Goal: Information Seeking & Learning: Learn about a topic

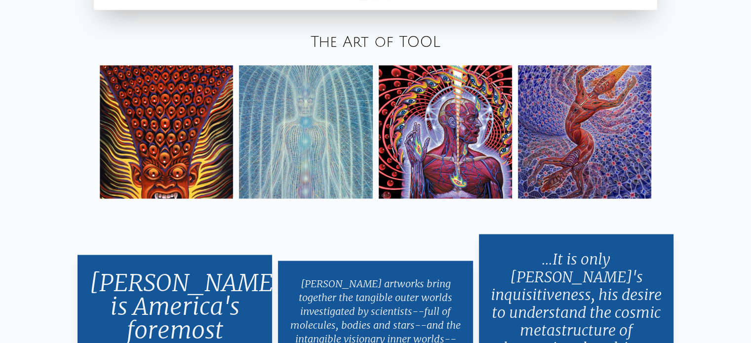
scroll to position [1728, 0]
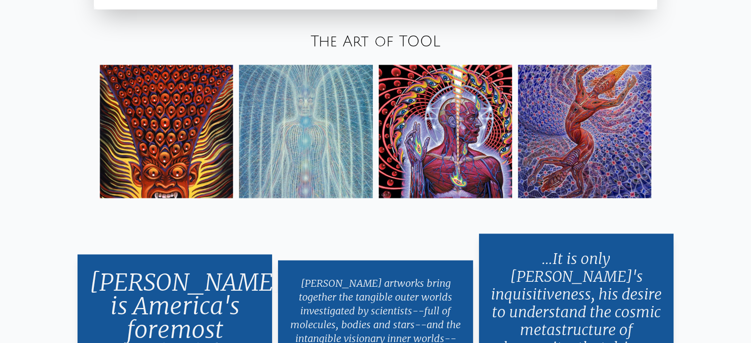
click at [433, 128] on img at bounding box center [445, 131] width 133 height 133
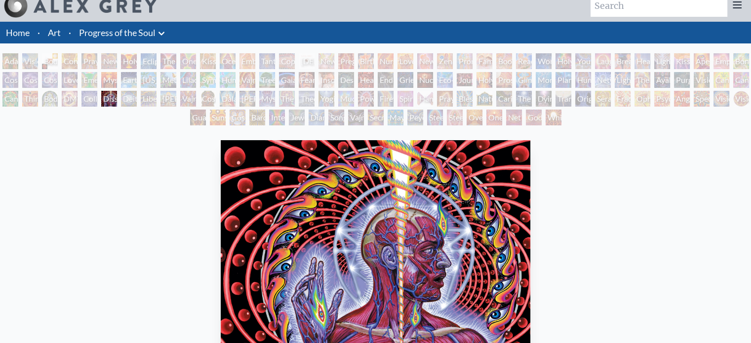
scroll to position [8, 0]
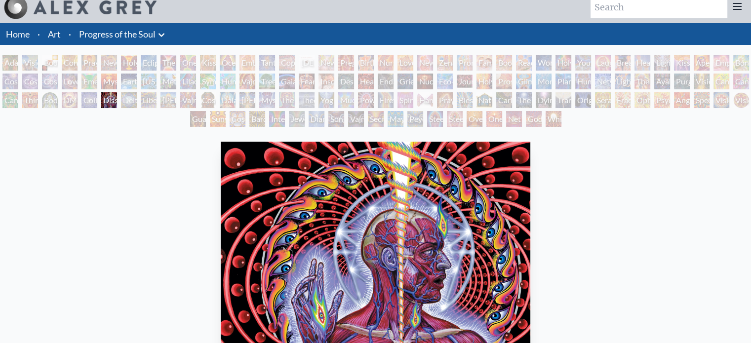
click at [9, 65] on div "Adam & Eve" at bounding box center [10, 63] width 16 height 16
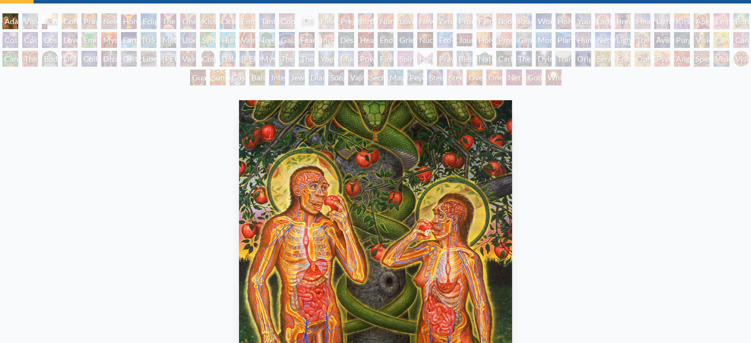
scroll to position [36, 0]
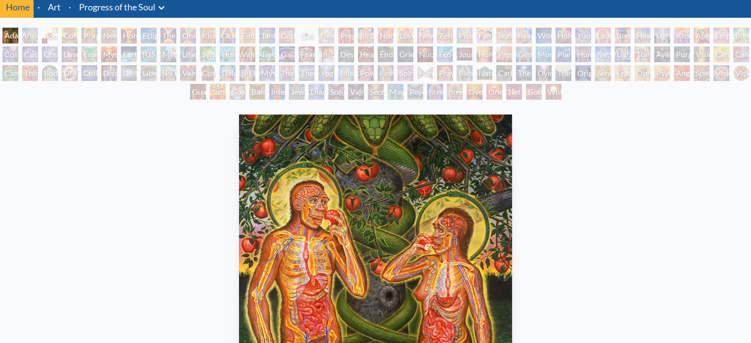
click at [555, 94] on div "White Light" at bounding box center [554, 92] width 16 height 16
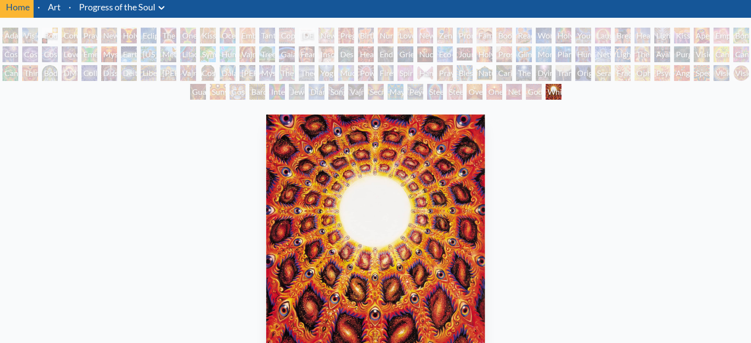
click at [506, 94] on div "Net of Being" at bounding box center [514, 92] width 16 height 16
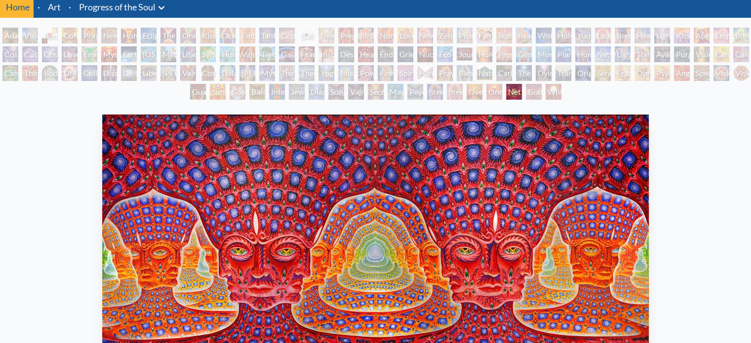
click at [474, 94] on div "Oversoul" at bounding box center [475, 92] width 16 height 16
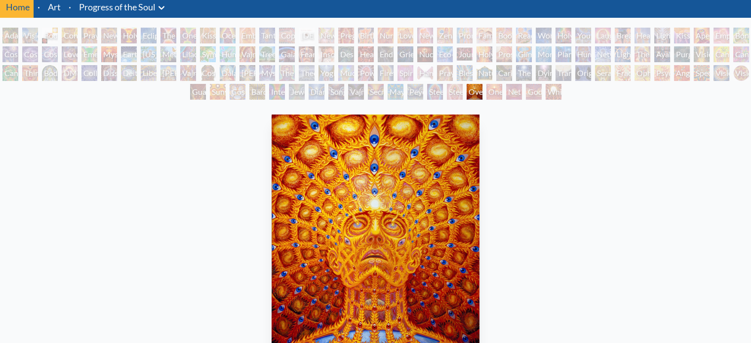
click at [447, 96] on div "Steeplehead 2" at bounding box center [455, 92] width 16 height 16
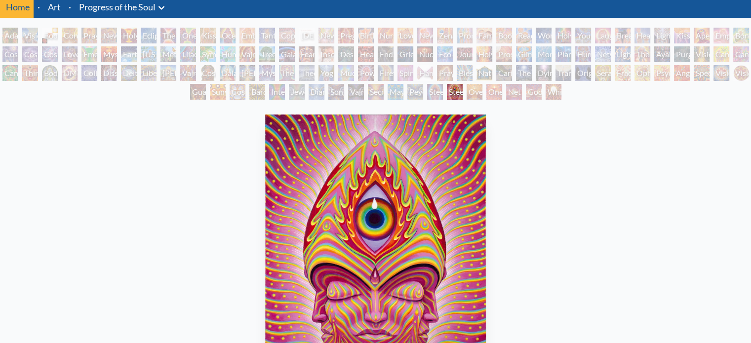
click at [408, 92] on div "Peyote Being" at bounding box center [416, 92] width 16 height 16
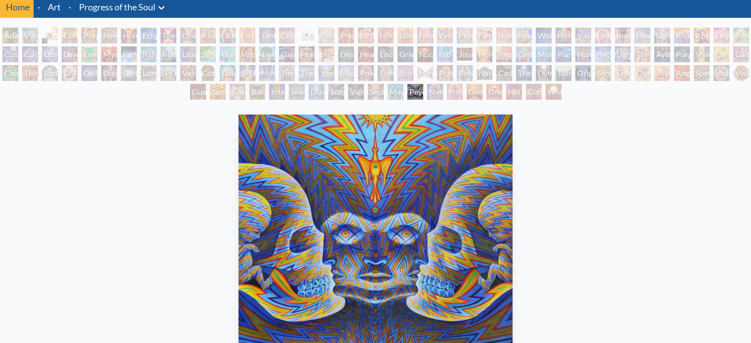
click at [368, 92] on div "Secret Writing Being" at bounding box center [376, 92] width 16 height 16
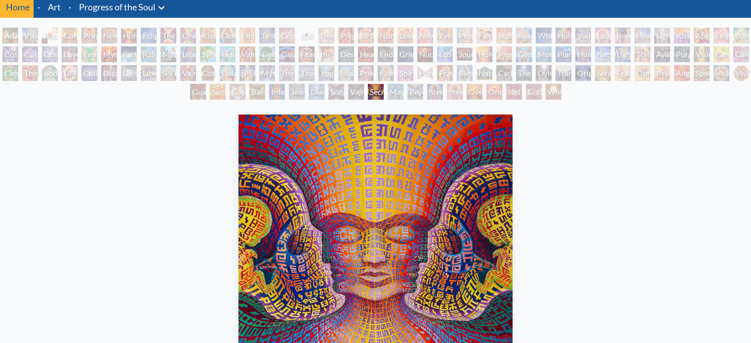
click at [329, 93] on div "Song of Vajra Being" at bounding box center [337, 92] width 16 height 16
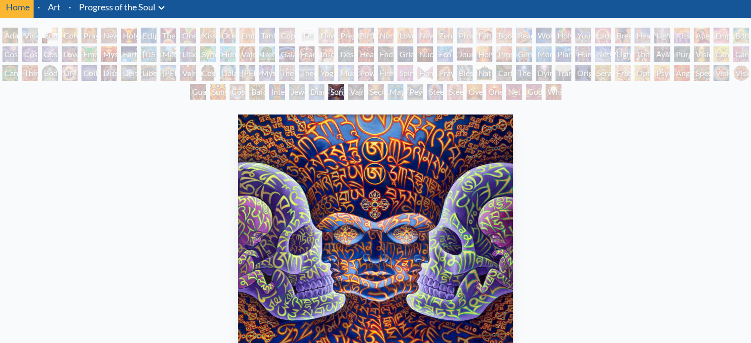
click at [289, 94] on div "Jewel Being" at bounding box center [297, 92] width 16 height 16
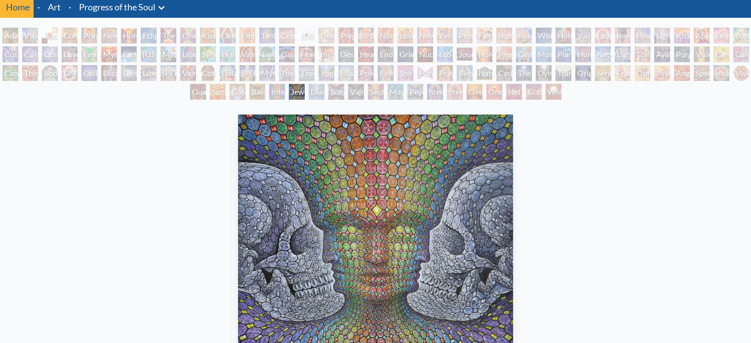
click at [285, 92] on div "Interbeing" at bounding box center [277, 92] width 16 height 16
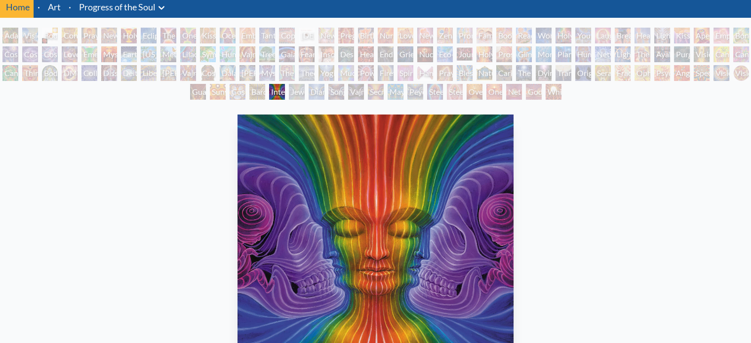
click at [249, 92] on div "Bardo Being" at bounding box center [257, 92] width 16 height 16
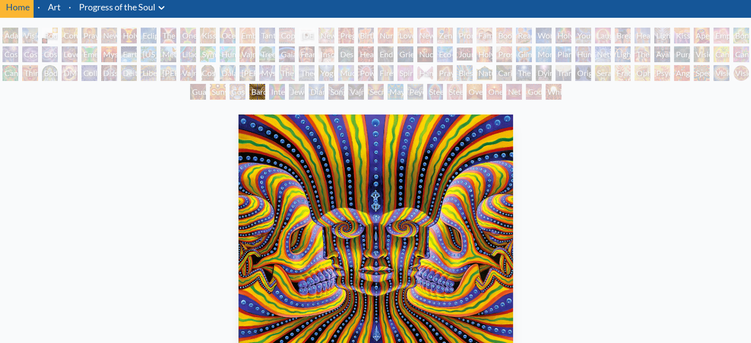
click at [218, 91] on div "Sunyata" at bounding box center [218, 92] width 16 height 16
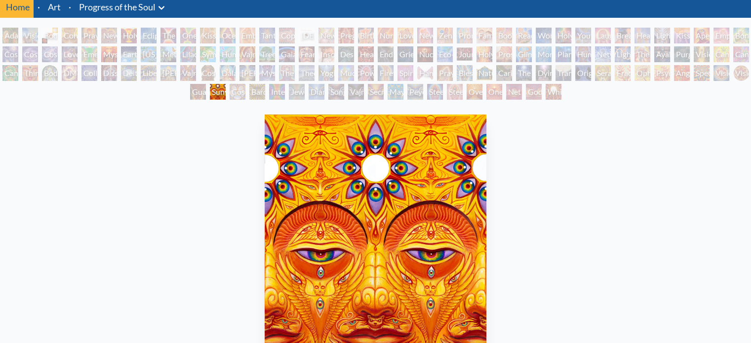
click at [190, 94] on div "Guardian of Infinite Vision" at bounding box center [198, 92] width 16 height 16
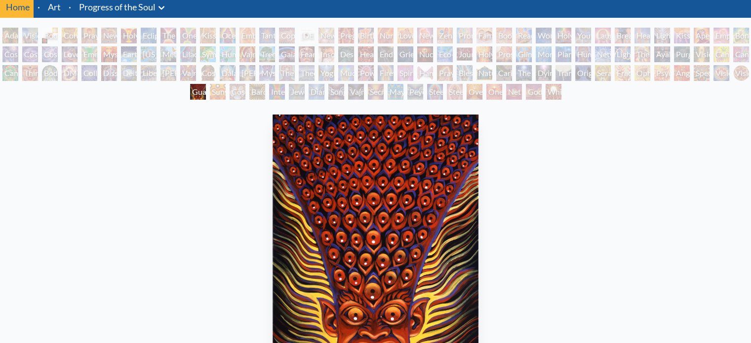
click at [738, 73] on div "Adam & Eve Visionary Origin of Language Body, Mind, Spirit Contemplation Prayin…" at bounding box center [375, 65] width 751 height 75
click at [690, 73] on div "Angel Skin" at bounding box center [682, 73] width 16 height 16
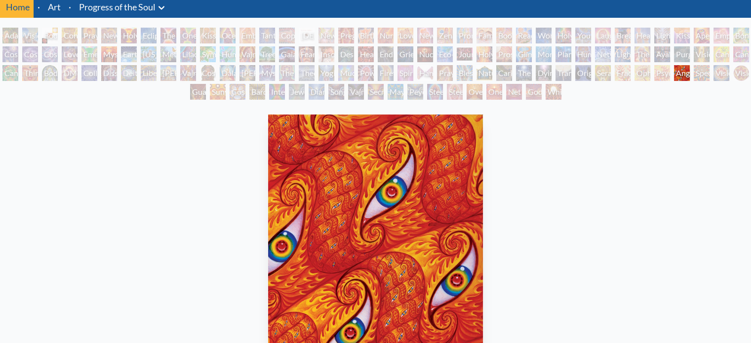
click at [671, 73] on div "Adam & Eve Visionary Origin of Language Body, Mind, Spirit Contemplation Prayin…" at bounding box center [375, 65] width 751 height 75
click at [631, 73] on div "Fractal Eyes" at bounding box center [623, 73] width 16 height 16
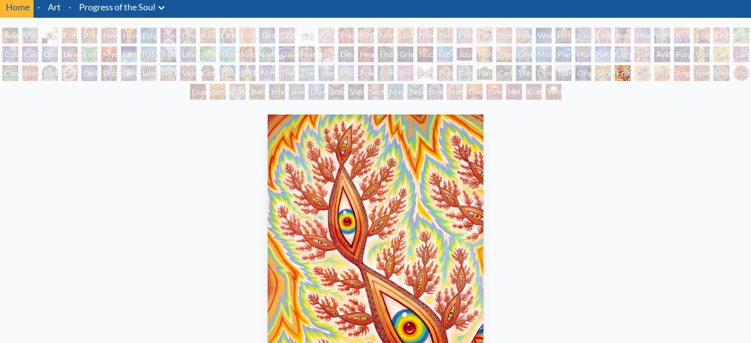
click at [631, 70] on div "Fractal Eyes" at bounding box center [623, 73] width 16 height 16
click at [532, 71] on div "The Soul Finds It's Way" at bounding box center [524, 73] width 16 height 16
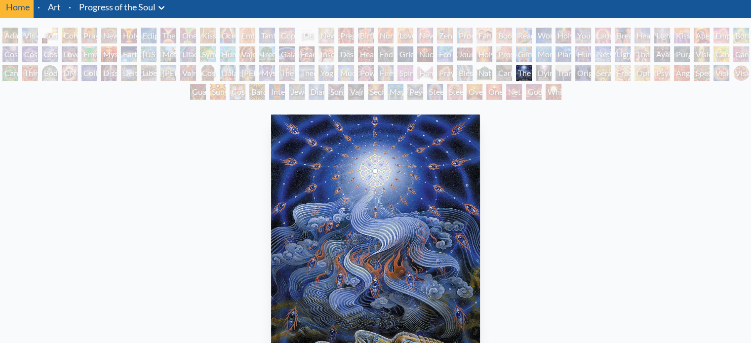
click at [617, 75] on div "Fractal Eyes" at bounding box center [623, 73] width 16 height 16
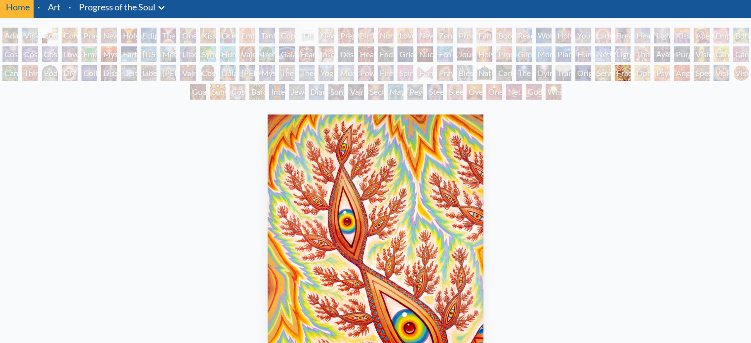
click at [532, 76] on div "The Soul Finds It's Way" at bounding box center [524, 73] width 16 height 16
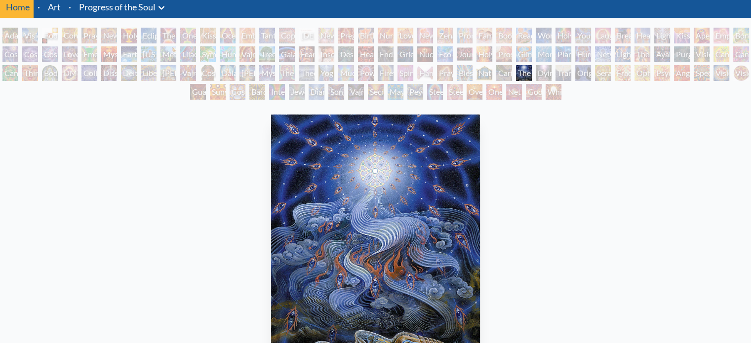
click at [532, 73] on div "The Soul Finds It's Way" at bounding box center [524, 73] width 16 height 16
click at [509, 72] on div "Caring" at bounding box center [504, 73] width 16 height 16
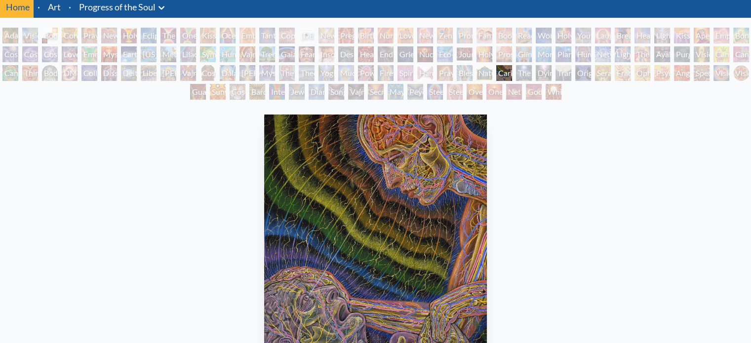
click at [480, 75] on div "Adam & Eve Visionary Origin of Language Body, Mind, Spirit Contemplation Prayin…" at bounding box center [375, 65] width 751 height 75
click at [473, 74] on div "Blessing Hand" at bounding box center [465, 73] width 16 height 16
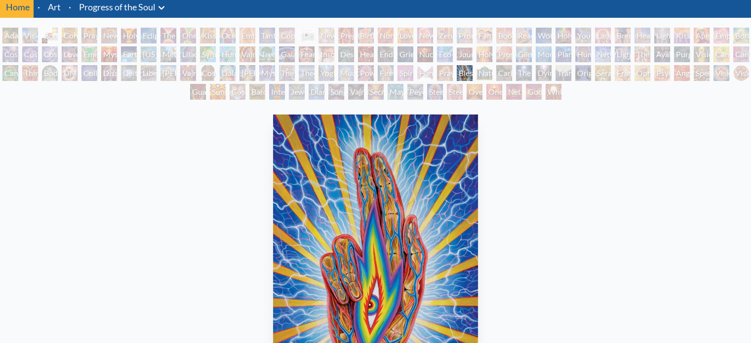
click at [451, 73] on div "Praying Hands" at bounding box center [445, 73] width 16 height 16
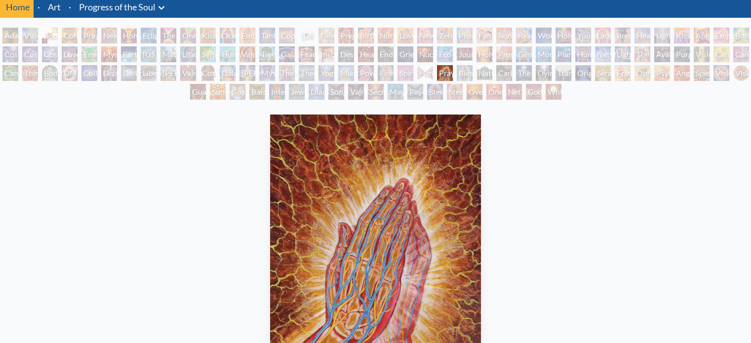
click at [433, 75] on div "Hands that See" at bounding box center [425, 73] width 16 height 16
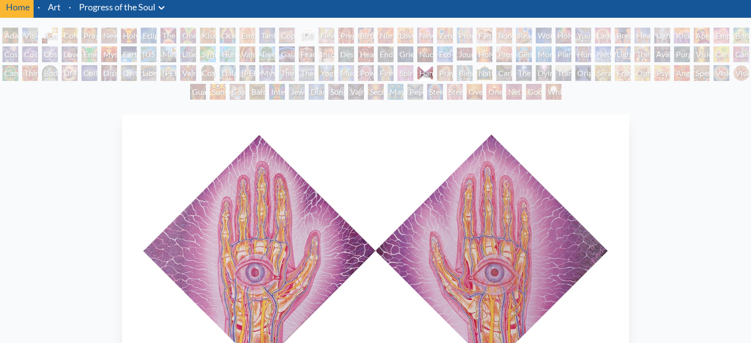
click at [413, 75] on div "Spirit Animates the Flesh" at bounding box center [406, 73] width 16 height 16
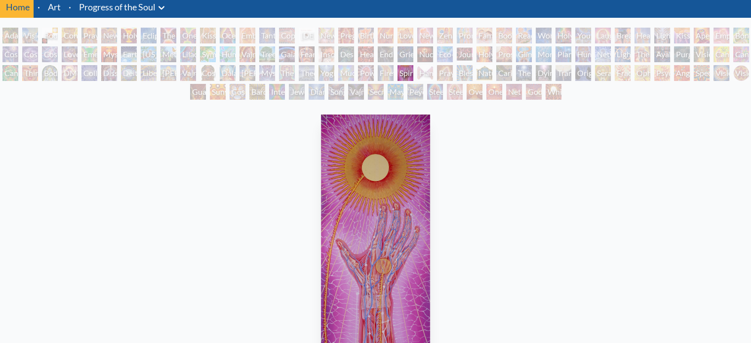
click at [391, 76] on div "Firewalking" at bounding box center [386, 73] width 16 height 16
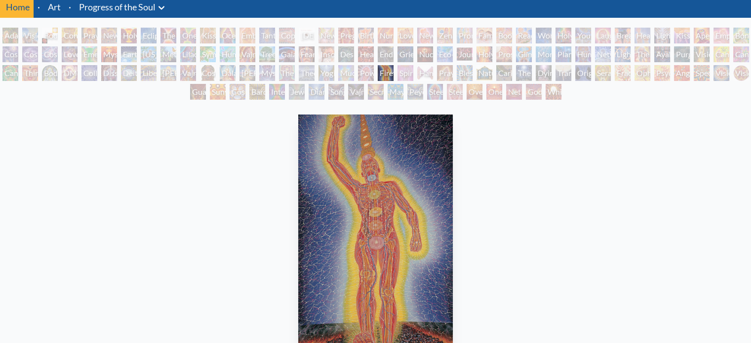
click at [374, 76] on div "Adam & Eve Visionary Origin of Language Body, Mind, Spirit Contemplation Prayin…" at bounding box center [375, 65] width 751 height 75
click at [363, 73] on div "Power to the Peaceful" at bounding box center [366, 73] width 16 height 16
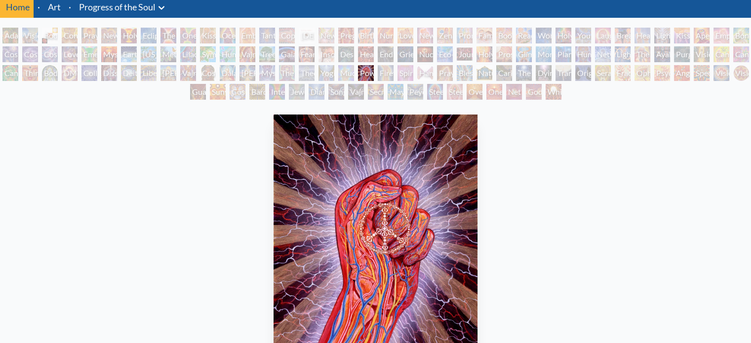
click at [348, 74] on div "Mudra" at bounding box center [346, 73] width 16 height 16
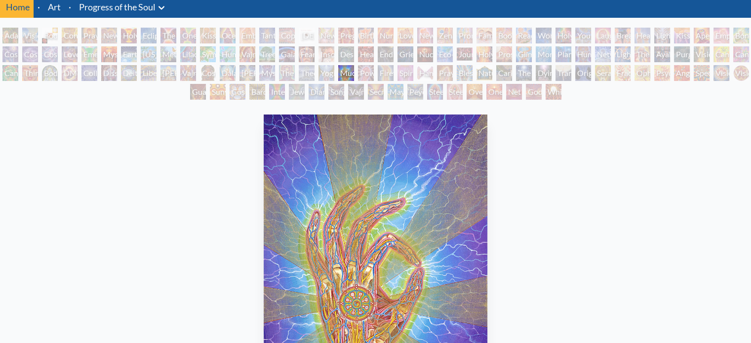
click at [331, 74] on div "Yogi & the Möbius Sphere" at bounding box center [327, 73] width 16 height 16
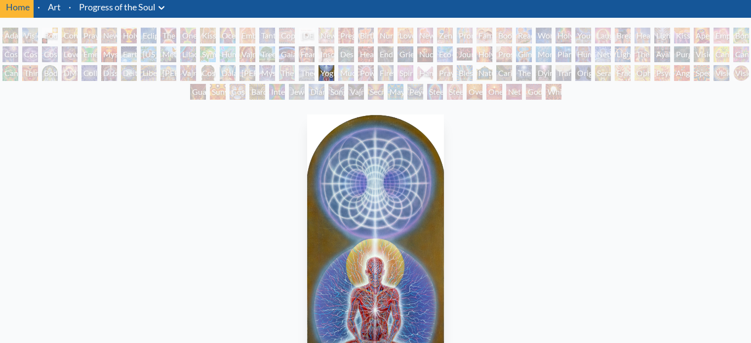
click at [310, 75] on div "Theologue" at bounding box center [307, 73] width 16 height 16
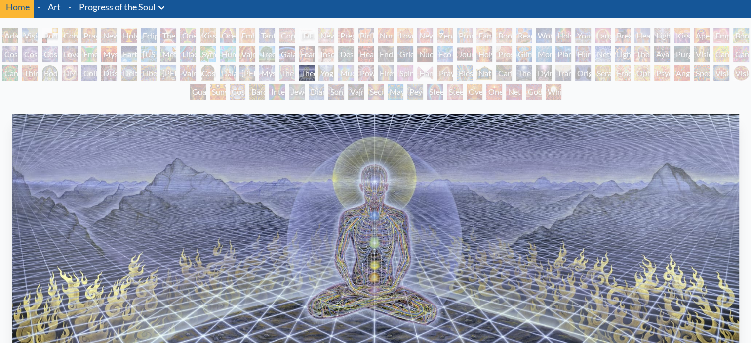
click at [292, 75] on div "The Seer" at bounding box center [287, 73] width 16 height 16
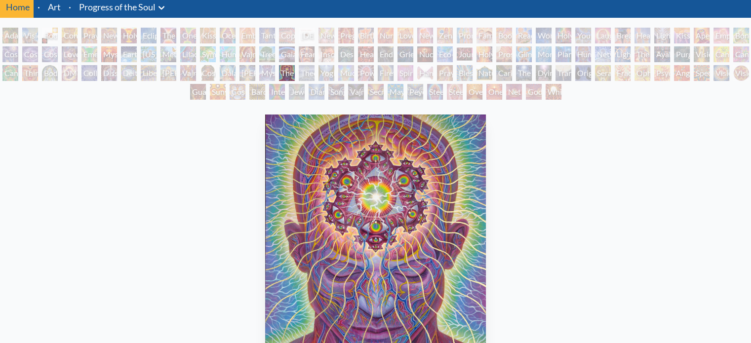
click at [272, 75] on div "Mystic Eye" at bounding box center [267, 73] width 16 height 16
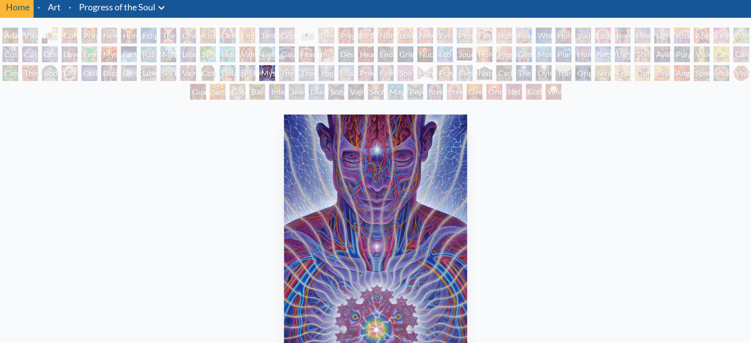
click at [254, 75] on div "Adi Da" at bounding box center [248, 73] width 16 height 16
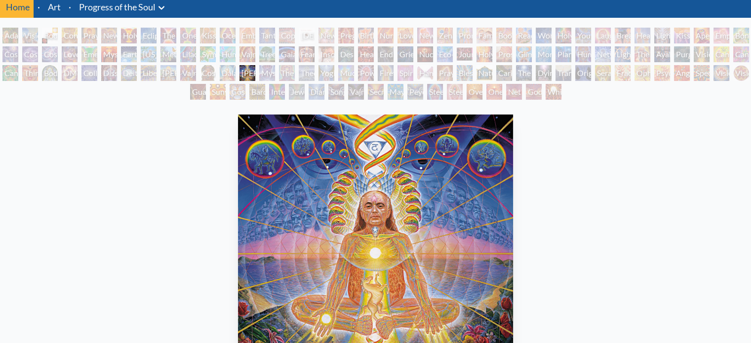
click at [230, 75] on div "Dalai Lama" at bounding box center [228, 73] width 16 height 16
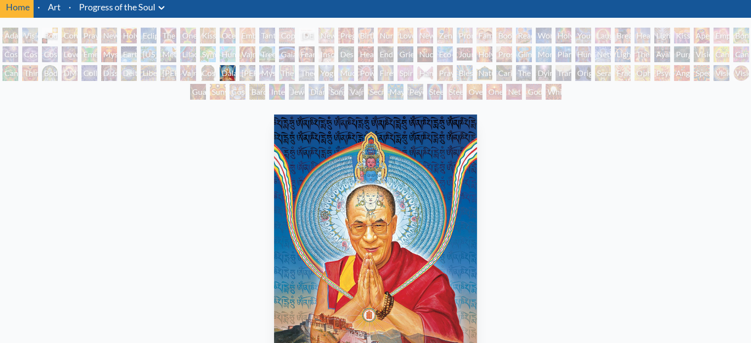
click at [216, 75] on div "Adam & Eve Visionary Origin of Language Body, Mind, Spirit Contemplation Prayin…" at bounding box center [375, 65] width 751 height 75
click at [205, 75] on div "Adam & Eve Visionary Origin of Language Body, Mind, Spirit Contemplation Prayin…" at bounding box center [375, 65] width 751 height 75
click at [196, 70] on div "Vajra Guru" at bounding box center [188, 73] width 16 height 16
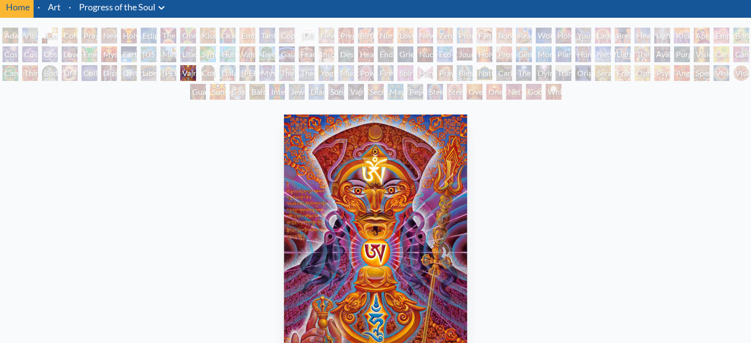
click at [182, 71] on div "Vajra Guru" at bounding box center [188, 73] width 16 height 16
click at [170, 72] on div "Ram Dass" at bounding box center [169, 73] width 16 height 16
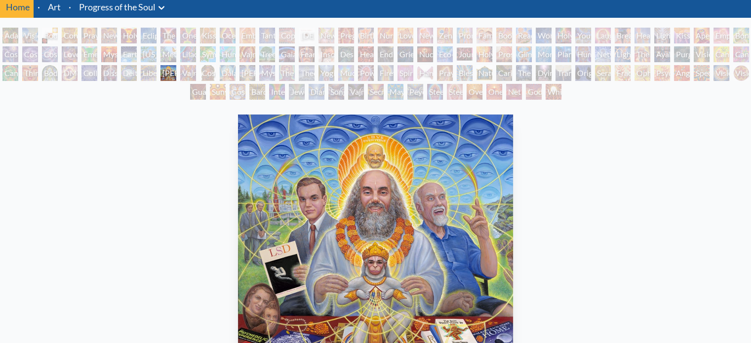
click at [152, 73] on div "Liberation Through Seeing" at bounding box center [149, 73] width 16 height 16
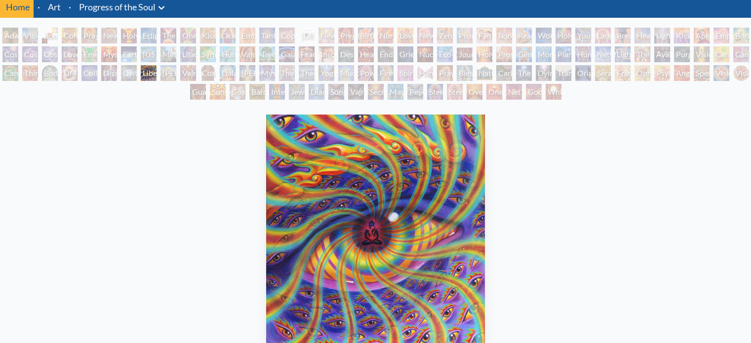
click at [136, 73] on div "Deities & Demons Drinking from the Milky Pool" at bounding box center [129, 73] width 16 height 16
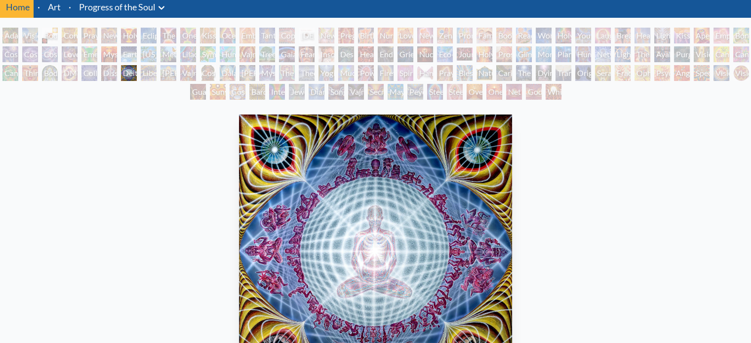
click at [112, 75] on div "Dissectional Art for Tool's Lateralus CD" at bounding box center [109, 73] width 16 height 16
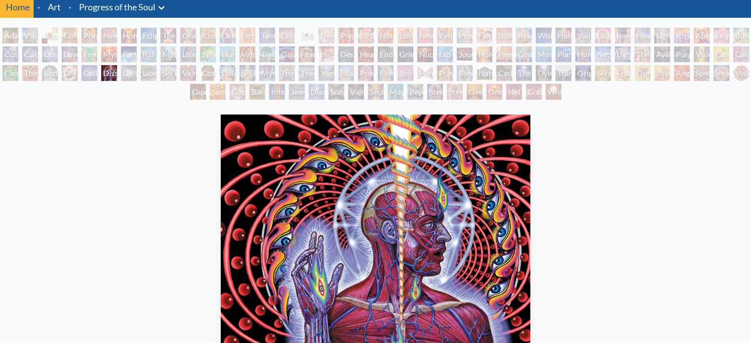
click at [105, 73] on div "Dissectional Art for Tool's Lateralus CD" at bounding box center [109, 73] width 16 height 16
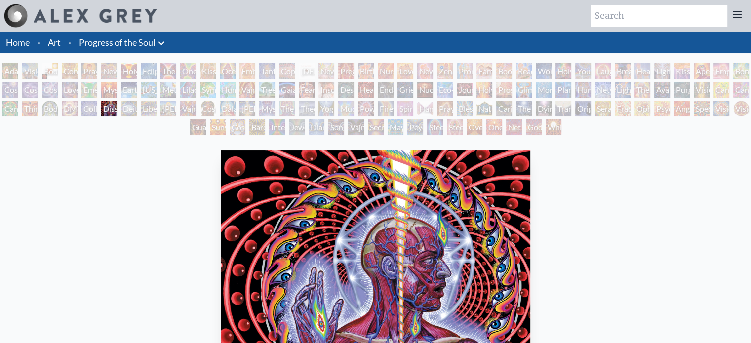
click at [97, 107] on div "Adam & Eve Visionary Origin of Language Body, Mind, Spirit Contemplation Prayin…" at bounding box center [375, 100] width 751 height 75
click at [89, 106] on div "Collective Vision" at bounding box center [90, 109] width 16 height 16
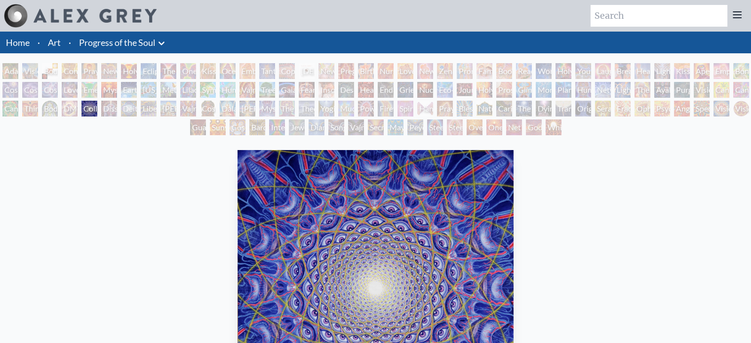
click at [64, 108] on div "Adam & Eve Visionary Origin of Language Body, Mind, Spirit Contemplation Prayin…" at bounding box center [375, 100] width 751 height 75
click at [56, 108] on div "Body/Mind as a Vibratory Field of Energy" at bounding box center [50, 109] width 16 height 16
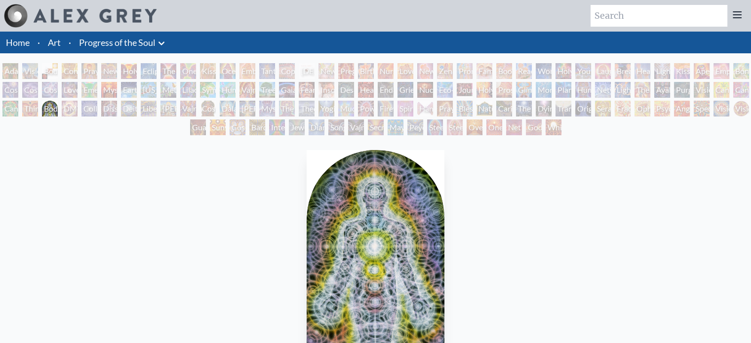
click at [32, 108] on div "Third Eye Tears of Joy" at bounding box center [30, 109] width 16 height 16
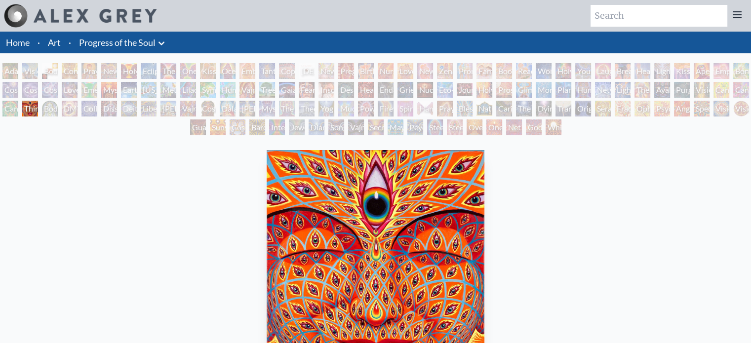
click at [8, 108] on div "Cannabacchus" at bounding box center [10, 109] width 16 height 16
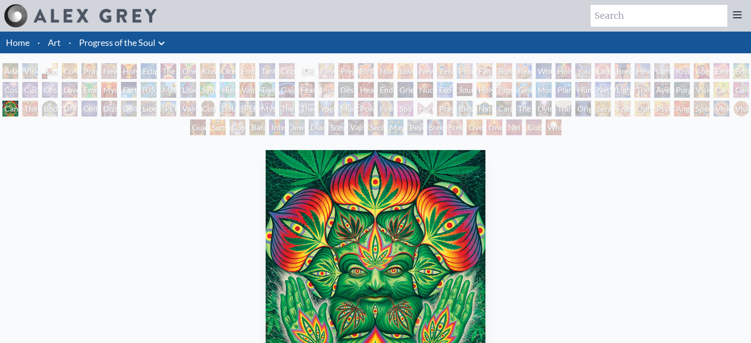
click at [670, 88] on div "Ayahuasca Visitation" at bounding box center [663, 90] width 16 height 16
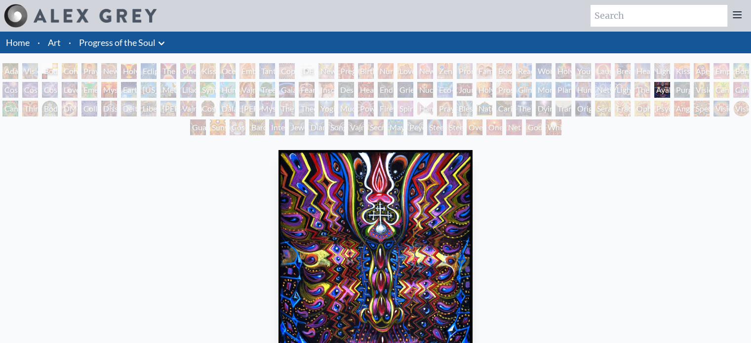
click at [737, 89] on div "Adam & Eve Visionary Origin of Language Body, Mind, Spirit Contemplation Prayin…" at bounding box center [375, 100] width 751 height 75
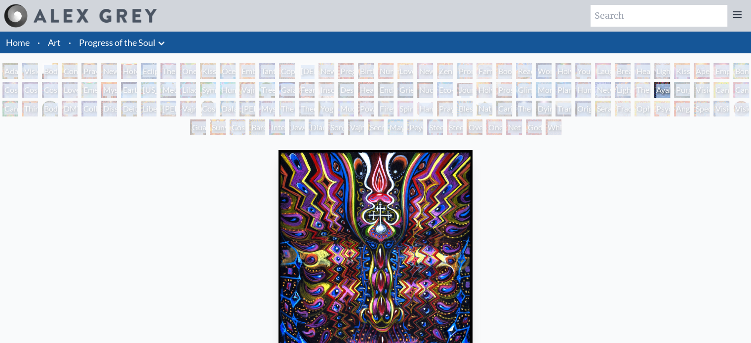
click at [737, 89] on div "Adam & Eve Visionary Origin of Language Body, Mind, Spirit Contemplation Prayin…" at bounding box center [375, 100] width 751 height 75
click at [737, 89] on div "Cannabis Sutra" at bounding box center [742, 90] width 16 height 16
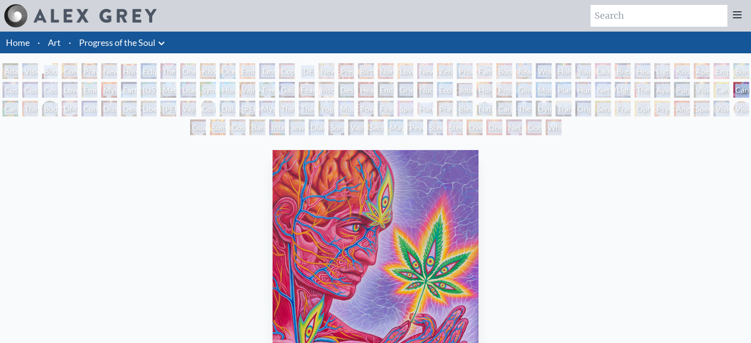
click at [662, 86] on div "Ayahuasca Visitation" at bounding box center [663, 90] width 16 height 16
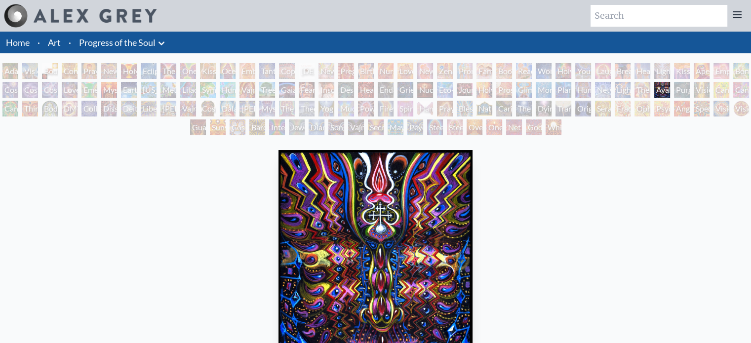
click at [631, 87] on div "Lightworker" at bounding box center [623, 90] width 16 height 16
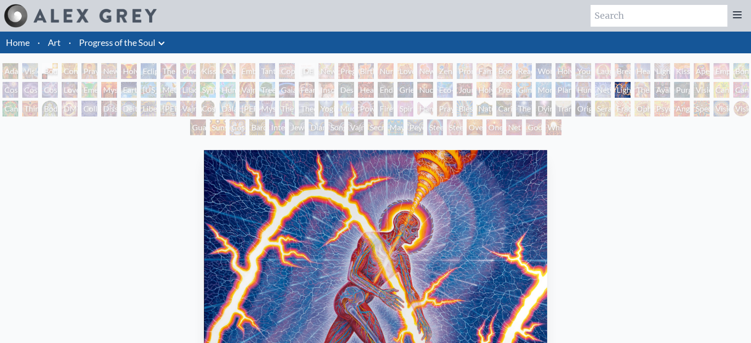
click at [626, 87] on div "Lightworker" at bounding box center [623, 90] width 16 height 16
click at [604, 86] on div "Networks" at bounding box center [603, 90] width 16 height 16
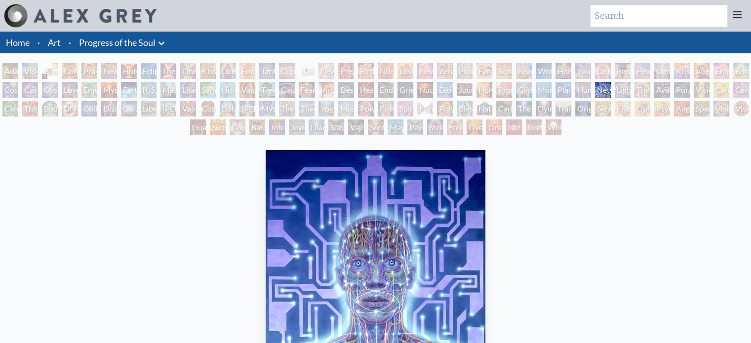
click at [591, 87] on div "Human Geometry" at bounding box center [584, 90] width 16 height 16
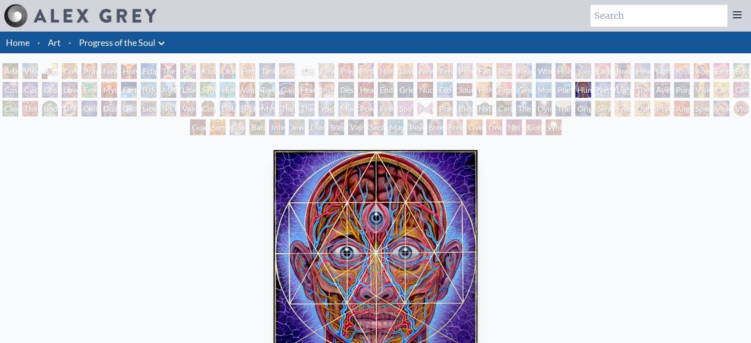
click at [569, 90] on div "Planetary Prayers" at bounding box center [564, 90] width 16 height 16
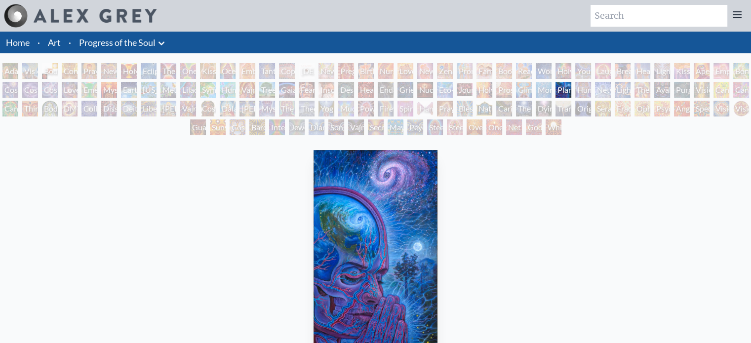
click at [554, 90] on div "Adam & Eve Visionary Origin of Language Body, Mind, Spirit Contemplation Prayin…" at bounding box center [375, 100] width 751 height 75
click at [541, 90] on div "Monochord" at bounding box center [544, 90] width 16 height 16
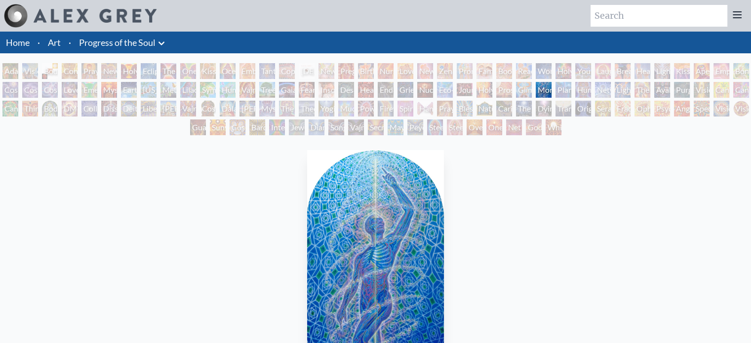
click at [529, 90] on div "Glimpsing the Empyrean" at bounding box center [524, 90] width 16 height 16
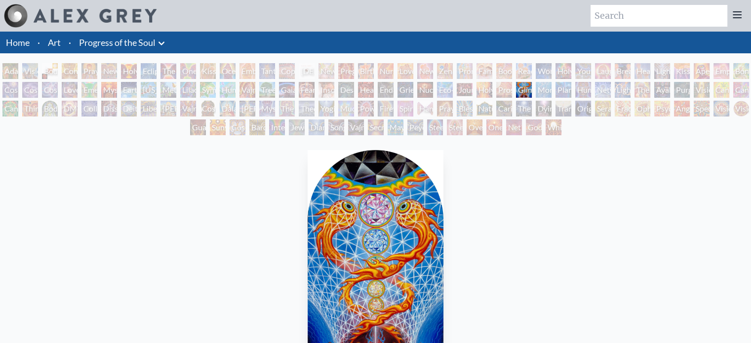
click at [512, 91] on div "Prostration" at bounding box center [504, 90] width 16 height 16
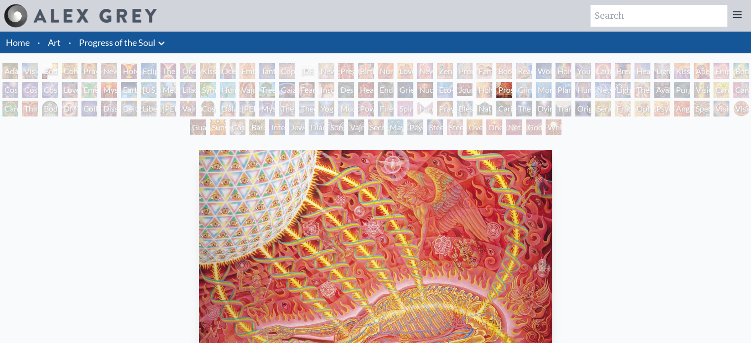
click at [497, 91] on div "Prostration" at bounding box center [504, 90] width 16 height 16
click at [484, 91] on div "Holy Fire" at bounding box center [485, 90] width 16 height 16
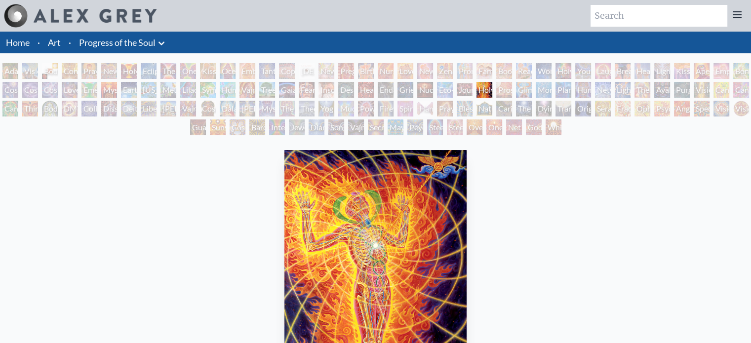
click at [468, 90] on div "Journey of the Wounded Healer" at bounding box center [465, 90] width 16 height 16
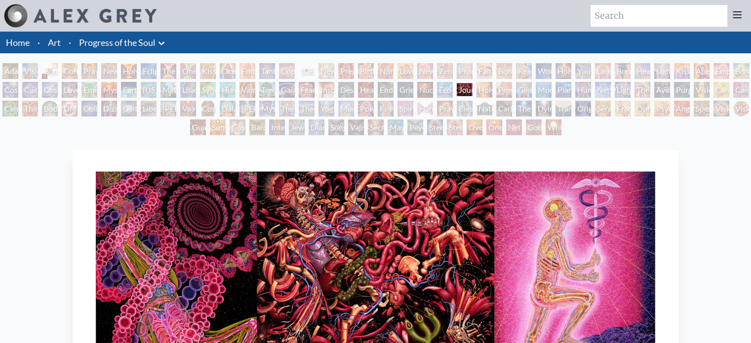
click at [453, 90] on div "Eco-Atlas" at bounding box center [445, 90] width 16 height 16
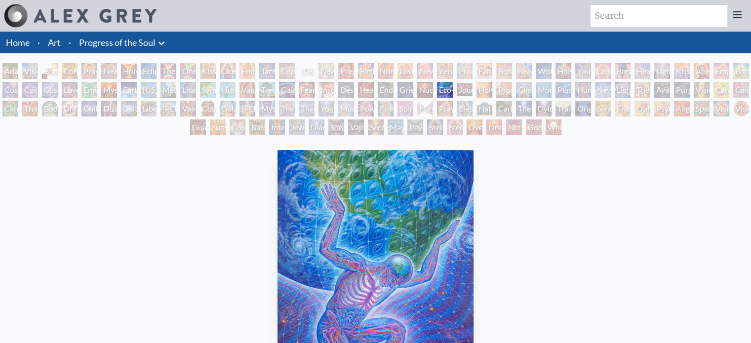
click at [492, 89] on div "Holy Fire" at bounding box center [485, 90] width 16 height 16
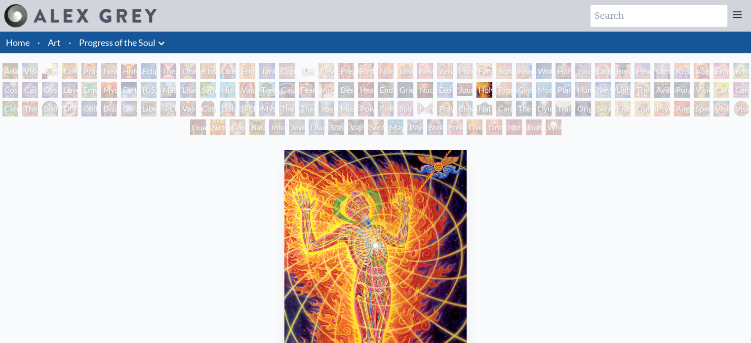
click at [479, 89] on div "Adam & Eve Visionary Origin of Language Body, Mind, Spirit Contemplation Prayin…" at bounding box center [375, 100] width 751 height 75
click at [472, 89] on div "Journey of the Wounded Healer" at bounding box center [465, 90] width 16 height 16
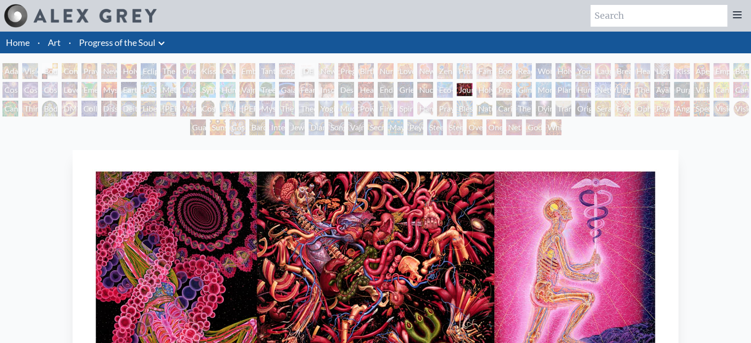
click at [453, 90] on div "Eco-Atlas" at bounding box center [445, 90] width 16 height 16
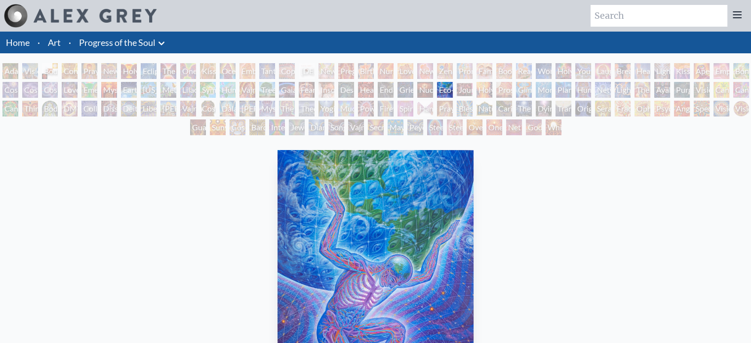
click at [433, 87] on div "Nuclear Crucifixion" at bounding box center [425, 90] width 16 height 16
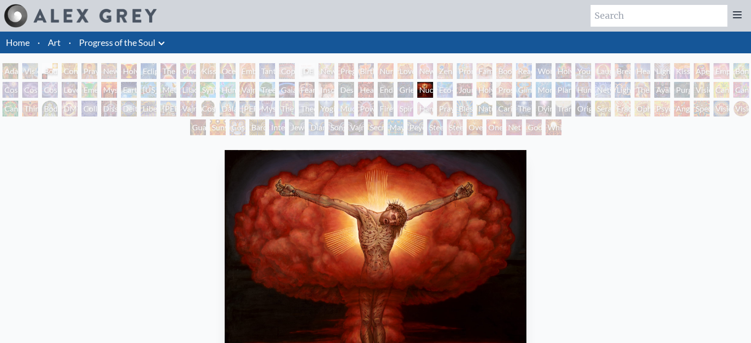
click at [413, 87] on div "Grieving" at bounding box center [406, 90] width 16 height 16
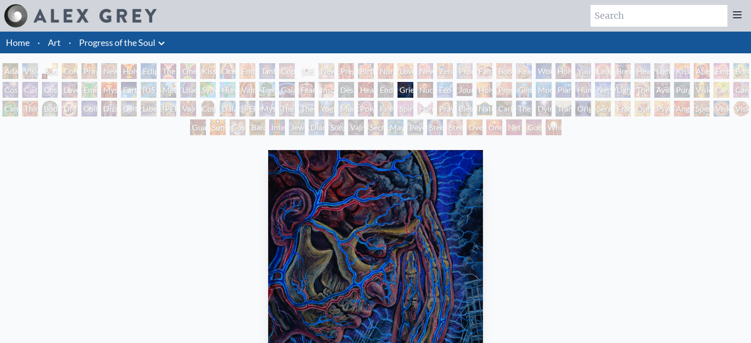
click at [394, 89] on div "Endarkenment" at bounding box center [386, 90] width 16 height 16
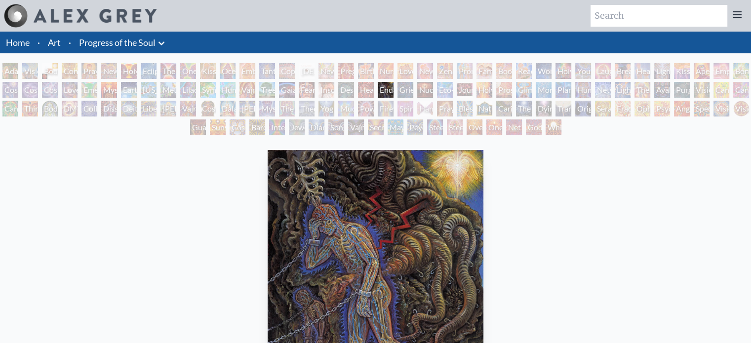
click at [374, 88] on div "Headache" at bounding box center [366, 90] width 16 height 16
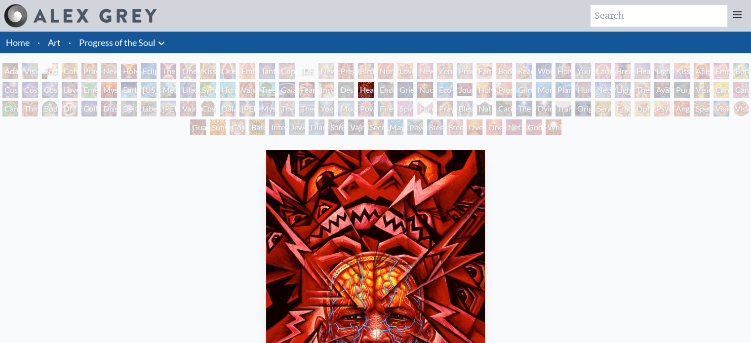
click at [360, 88] on div "Adam & Eve Visionary Origin of Language Body, Mind, Spirit Contemplation Prayin…" at bounding box center [375, 100] width 751 height 75
click at [346, 90] on div "Despair" at bounding box center [346, 90] width 16 height 16
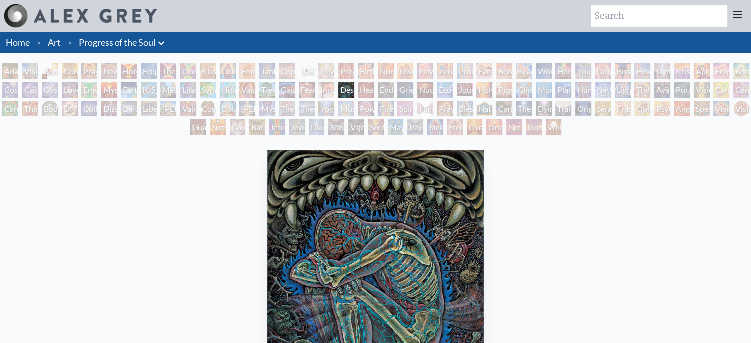
click at [332, 90] on div "Insomnia" at bounding box center [327, 90] width 16 height 16
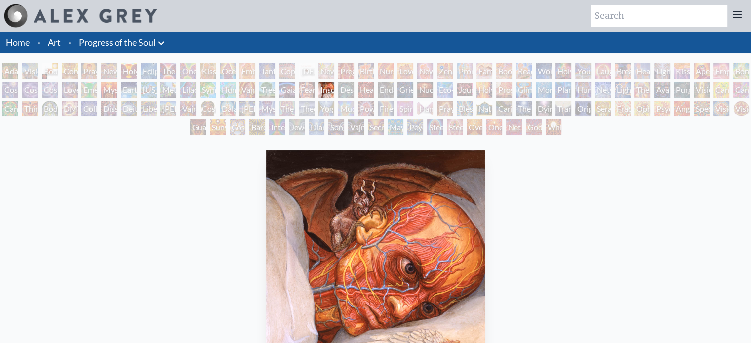
click at [323, 90] on div "Insomnia" at bounding box center [327, 90] width 16 height 16
click at [315, 90] on div "Fear" at bounding box center [307, 90] width 16 height 16
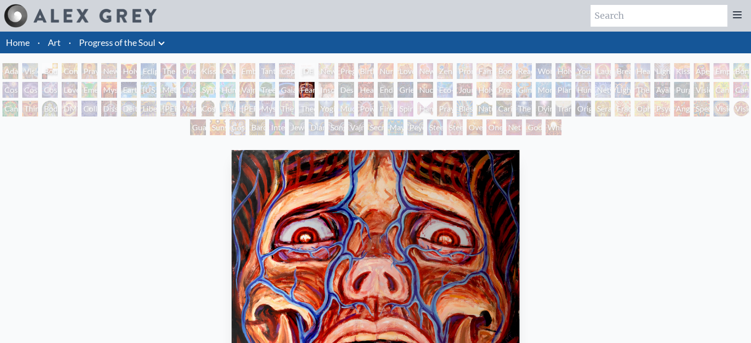
click at [295, 89] on div "Adam & Eve Visionary Origin of Language Body, Mind, Spirit Contemplation Prayin…" at bounding box center [375, 100] width 751 height 75
click at [290, 89] on div "Gaia" at bounding box center [287, 90] width 16 height 16
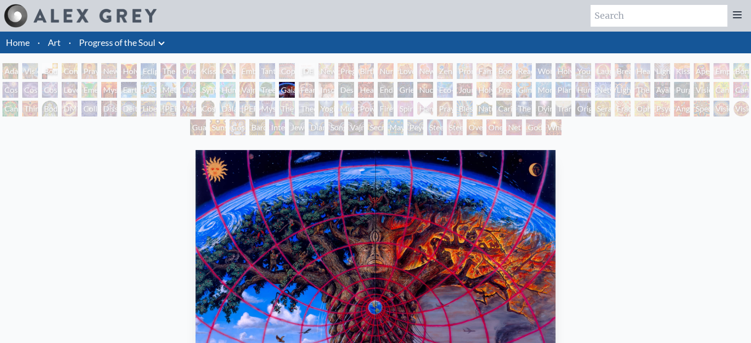
click at [266, 88] on div "Tree & Person" at bounding box center [267, 90] width 16 height 16
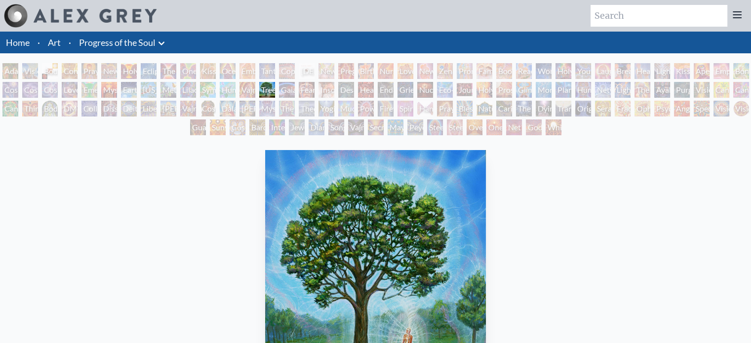
click at [254, 88] on div "Vajra Horse" at bounding box center [248, 90] width 16 height 16
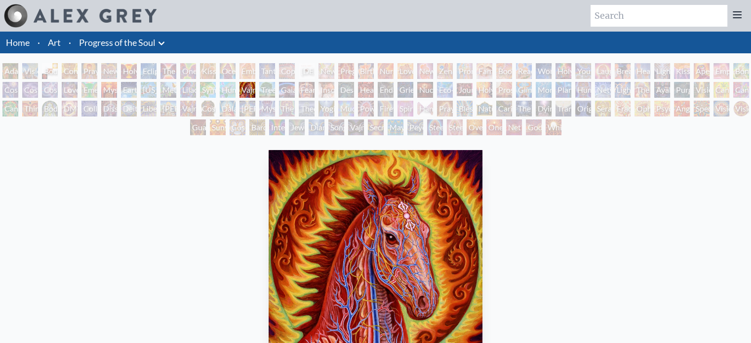
click at [236, 88] on div "Adam & Eve Visionary Origin of Language Body, Mind, Spirit Contemplation Prayin…" at bounding box center [375, 100] width 751 height 75
click at [227, 88] on div "Humming Bird" at bounding box center [228, 90] width 16 height 16
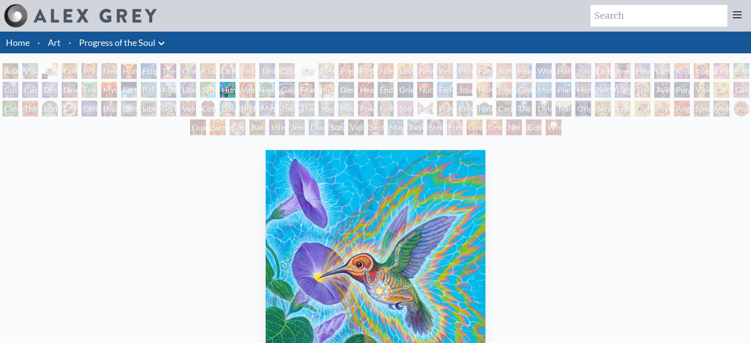
click at [216, 88] on div "Symbiosis: Gall Wasp & Oak Tree" at bounding box center [208, 90] width 16 height 16
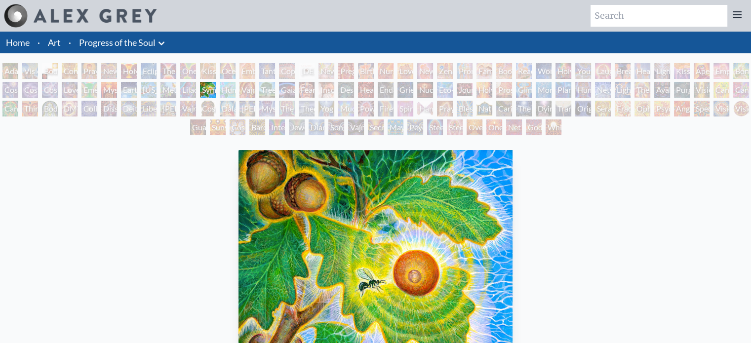
click at [195, 88] on div "Lilacs" at bounding box center [188, 90] width 16 height 16
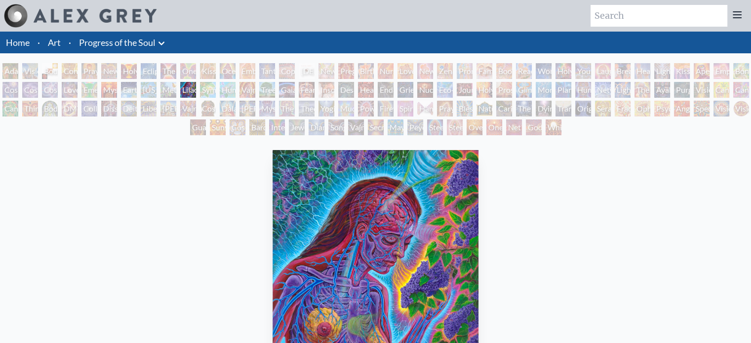
click at [167, 89] on div "Metamorphosis" at bounding box center [169, 90] width 16 height 16
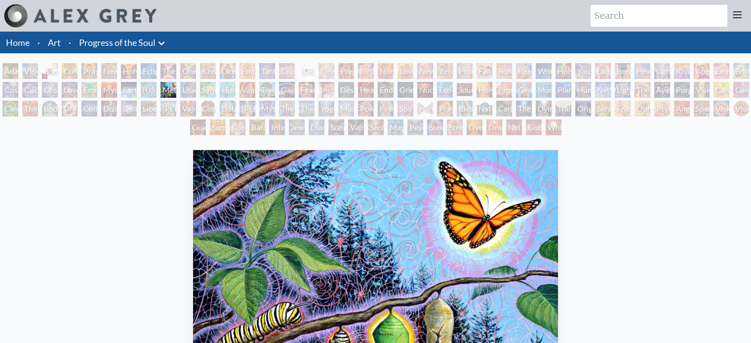
click at [148, 89] on div "Ohio Song" at bounding box center [149, 90] width 16 height 16
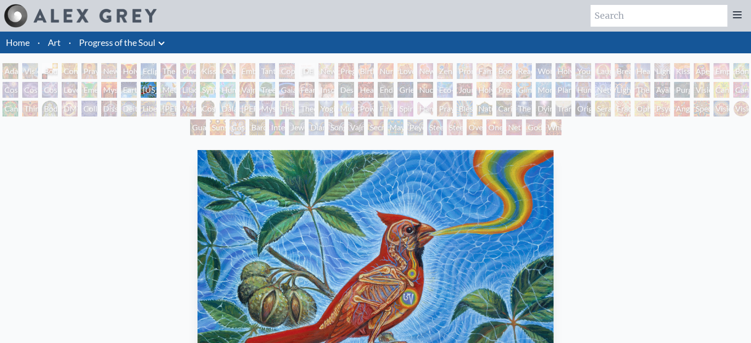
click at [133, 88] on div "Earth Energies" at bounding box center [129, 90] width 16 height 16
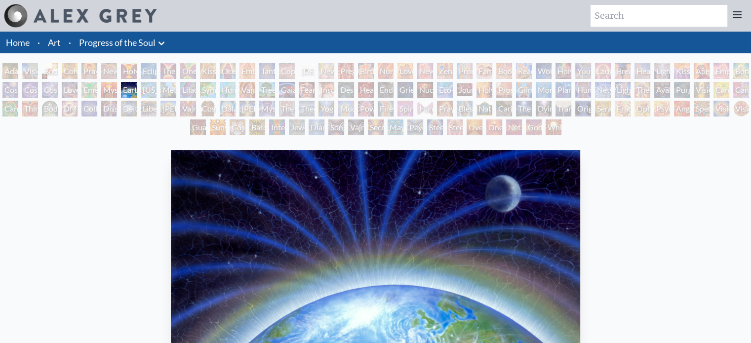
click at [123, 88] on div "Adam & Eve Visionary Origin of Language Body, Mind, Spirit Contemplation Prayin…" at bounding box center [375, 100] width 751 height 75
click at [97, 85] on div "Emerald Grail" at bounding box center [90, 90] width 16 height 16
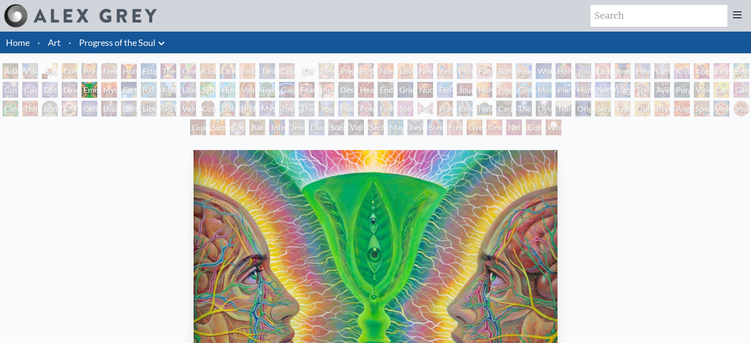
click at [78, 88] on div "Love is a Cosmic Force" at bounding box center [70, 90] width 16 height 16
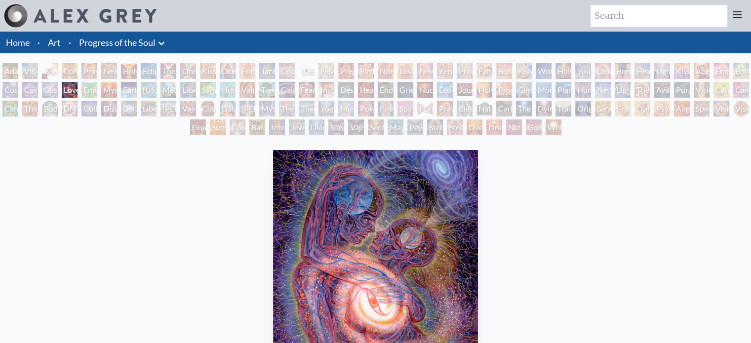
click at [59, 88] on div "Adam & Eve Visionary Origin of Language Body, Mind, Spirit Contemplation Prayin…" at bounding box center [375, 100] width 751 height 75
click at [49, 88] on div "Cosmic Lovers" at bounding box center [50, 90] width 16 height 16
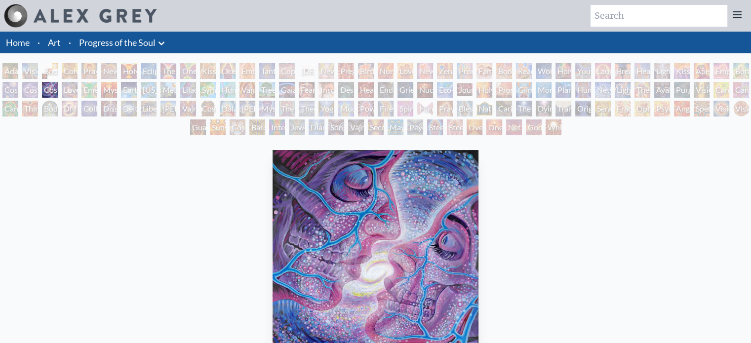
click at [38, 87] on div "Cosmic Artist" at bounding box center [30, 90] width 16 height 16
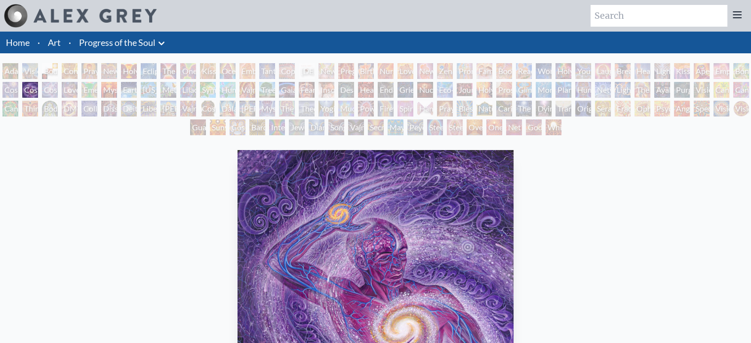
click at [17, 90] on div "Cosmic Creativity" at bounding box center [10, 90] width 16 height 16
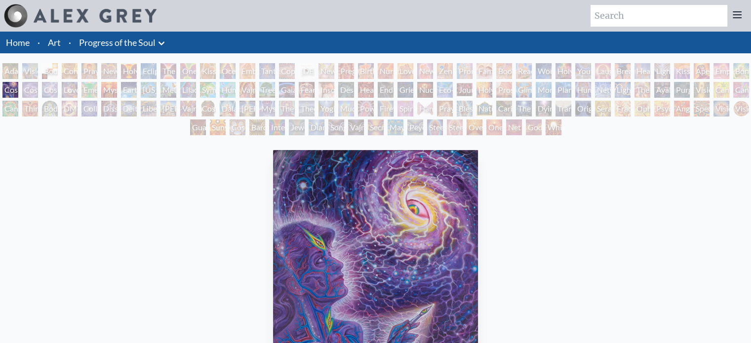
click at [737, 67] on div "Adam & Eve Visionary Origin of Language Body, Mind, Spirit Contemplation Prayin…" at bounding box center [375, 100] width 751 height 75
click at [731, 67] on div "Adam & Eve Visionary Origin of Language Body, Mind, Spirit Contemplation Prayin…" at bounding box center [375, 100] width 751 height 75
click at [734, 69] on div "Adam & Eve Visionary Origin of Language Body, Mind, Spirit Contemplation Prayin…" at bounding box center [375, 100] width 751 height 75
click at [710, 69] on div "Aperture" at bounding box center [702, 71] width 16 height 16
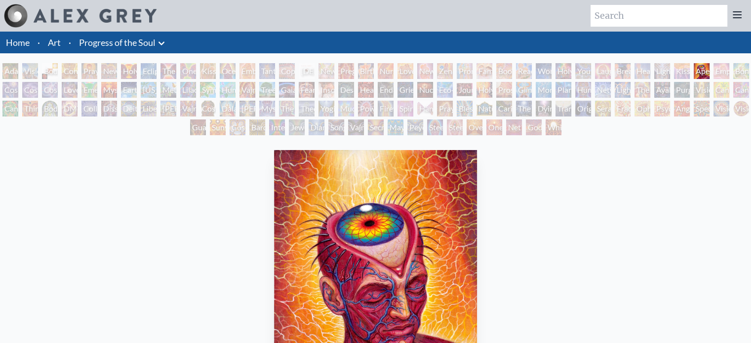
click at [697, 73] on div "Adam & Eve Visionary Origin of Language Body, Mind, Spirit Contemplation Prayin…" at bounding box center [375, 100] width 751 height 75
click at [688, 73] on div "Kiss of the Muse" at bounding box center [682, 71] width 16 height 16
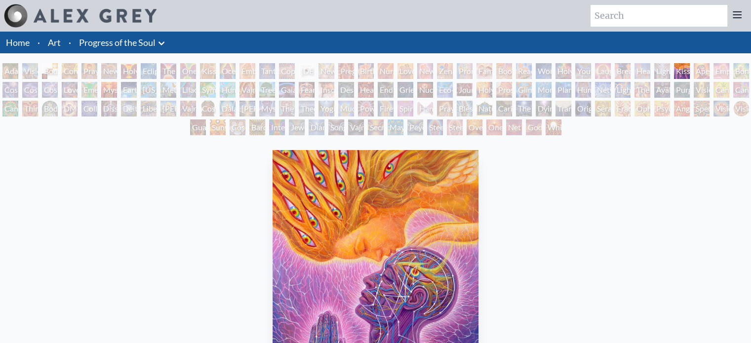
click at [670, 74] on div "Adam & Eve Visionary Origin of Language Body, Mind, Spirit Contemplation Prayin…" at bounding box center [375, 100] width 751 height 75
click at [664, 73] on div "Lightweaver" at bounding box center [663, 71] width 16 height 16
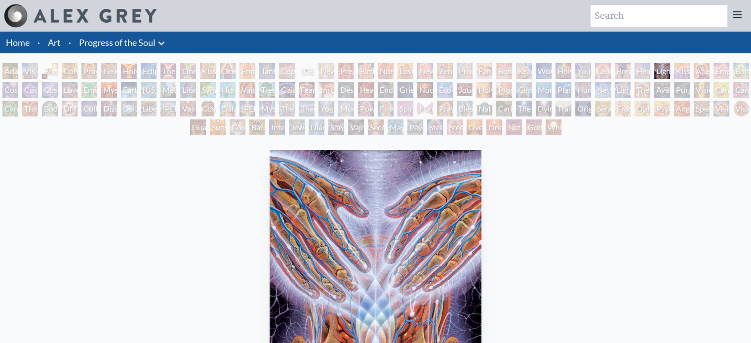
click at [644, 72] on div "Healing" at bounding box center [643, 71] width 16 height 16
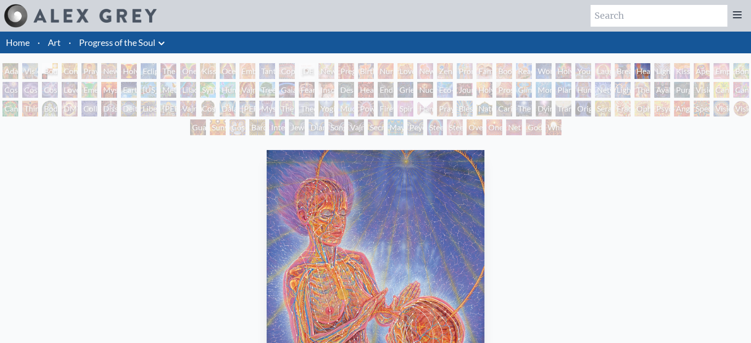
click at [629, 72] on div "Breathing" at bounding box center [623, 71] width 16 height 16
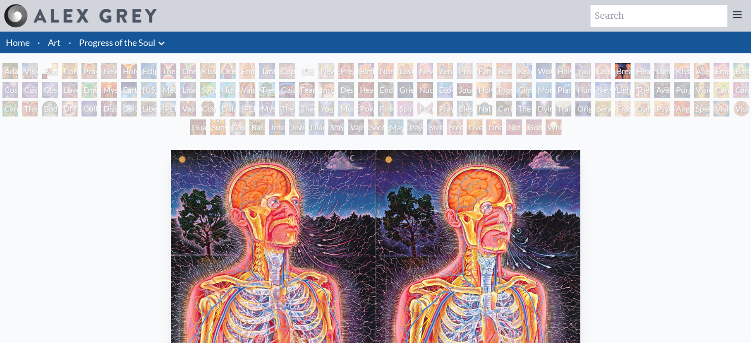
click at [618, 71] on div "Adam & Eve Visionary Origin of Language Body, Mind, Spirit Contemplation Prayin…" at bounding box center [375, 100] width 751 height 75
click at [169, 41] on li "Progress of the Soul Anatomical Drawings" at bounding box center [123, 43] width 96 height 22
click at [164, 44] on icon at bounding box center [162, 44] width 12 height 12
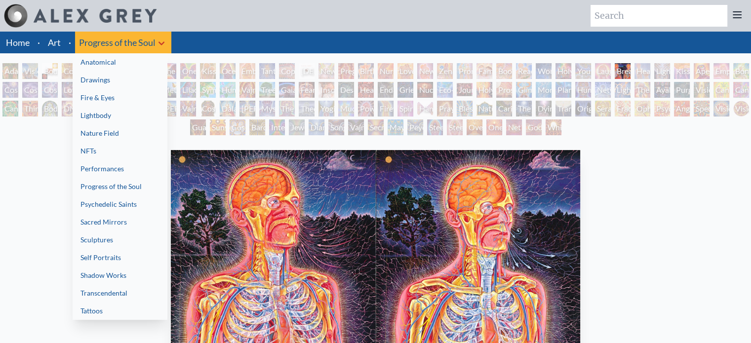
click at [572, 69] on div "Holy Family" at bounding box center [564, 71] width 16 height 16
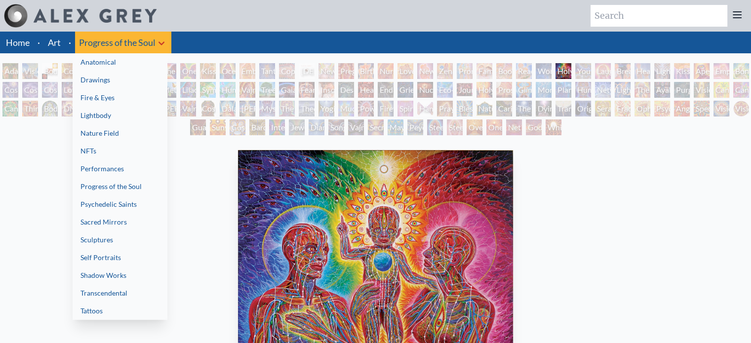
click at [638, 18] on div at bounding box center [375, 171] width 751 height 343
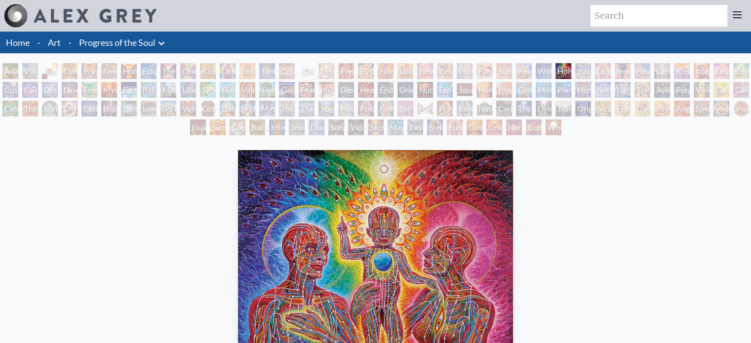
click at [638, 18] on input "search" at bounding box center [659, 16] width 137 height 22
paste input "Psychedelic-Healing"
type input "Psychedelic-Healing"
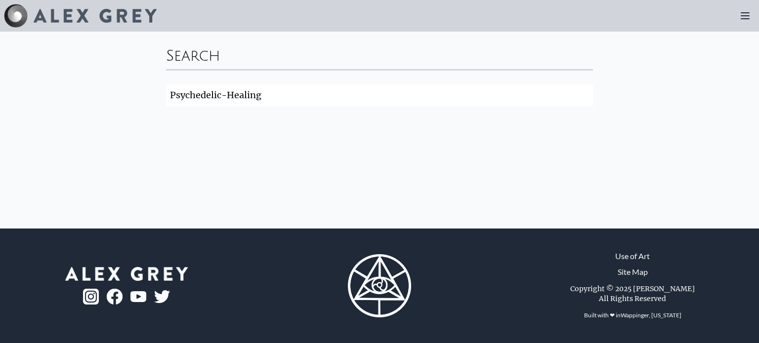
click at [466, 89] on input "Psychedelic-Healing" at bounding box center [379, 95] width 427 height 22
type input "Psychedelic"
click button "Search" at bounding box center [0, 0] width 0 height 0
click at [239, 90] on input "Psychedelic" at bounding box center [379, 95] width 427 height 22
click button "Search" at bounding box center [0, 0] width 0 height 0
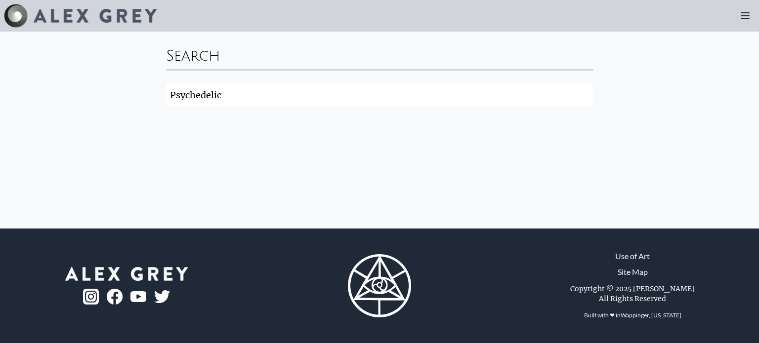
click at [209, 57] on div "Search" at bounding box center [379, 55] width 427 height 30
click at [76, 11] on img at bounding box center [95, 16] width 123 height 14
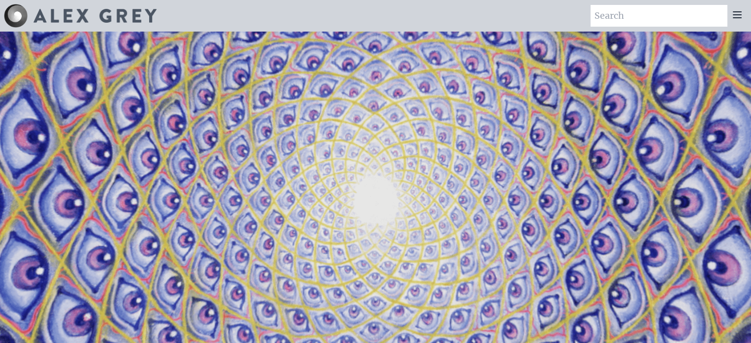
click at [737, 14] on icon at bounding box center [738, 15] width 8 height 6
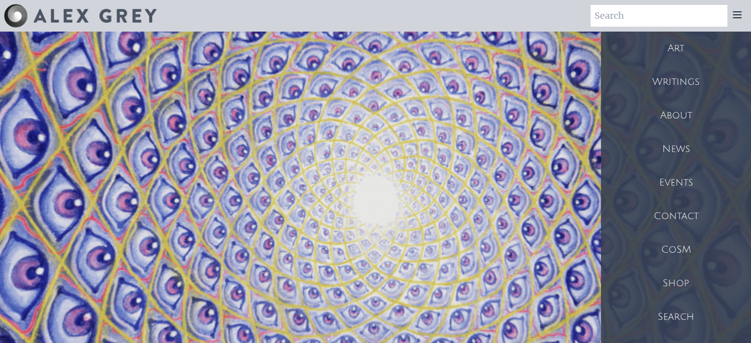
click at [690, 49] on div "Art" at bounding box center [676, 49] width 150 height 34
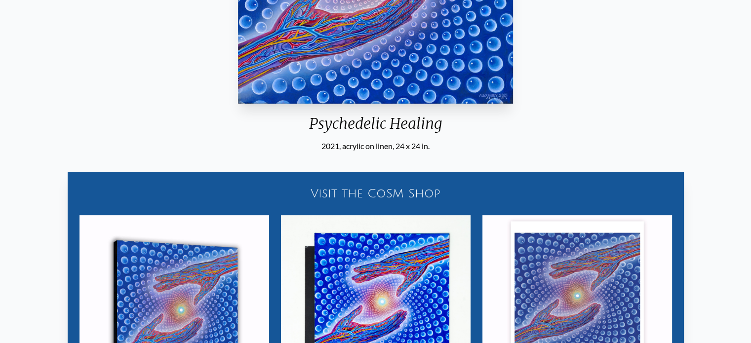
scroll to position [266, 0]
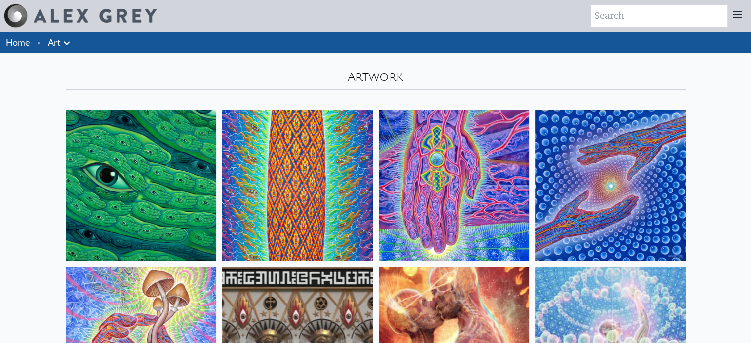
click at [71, 42] on icon at bounding box center [67, 44] width 12 height 12
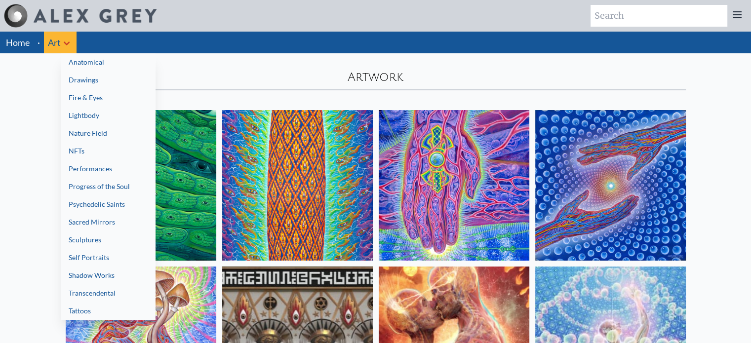
click at [102, 307] on link "Tattoos" at bounding box center [108, 311] width 95 height 18
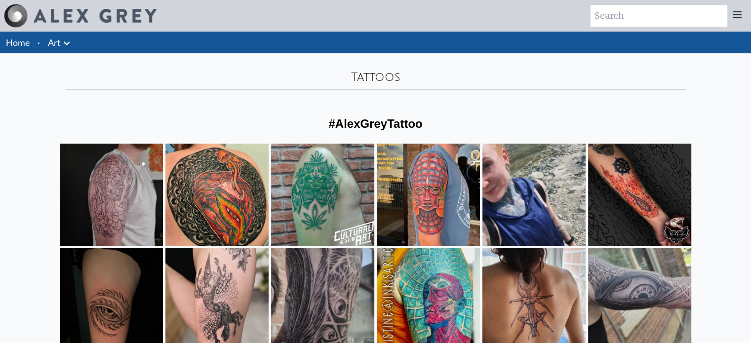
click at [65, 38] on icon at bounding box center [67, 44] width 12 height 12
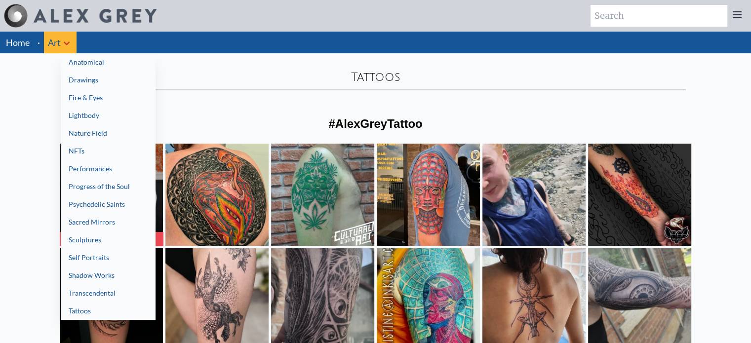
click at [112, 192] on link "Progress of the Soul" at bounding box center [108, 187] width 95 height 18
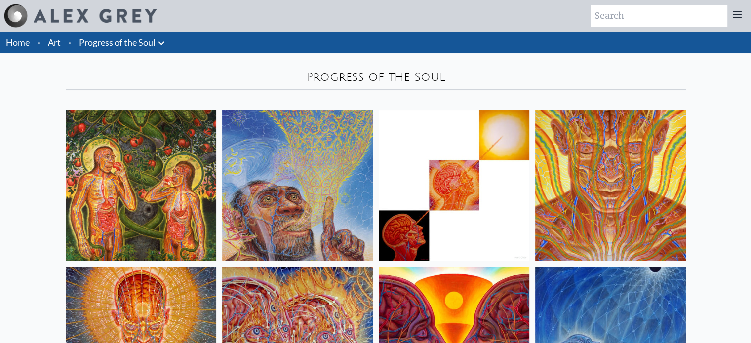
click at [139, 47] on link "Progress of the Soul" at bounding box center [117, 43] width 77 height 14
click at [138, 45] on link "Progress of the Soul" at bounding box center [117, 43] width 77 height 14
click at [61, 50] on li "Art" at bounding box center [54, 43] width 21 height 22
click at [57, 43] on link "Art" at bounding box center [54, 43] width 13 height 14
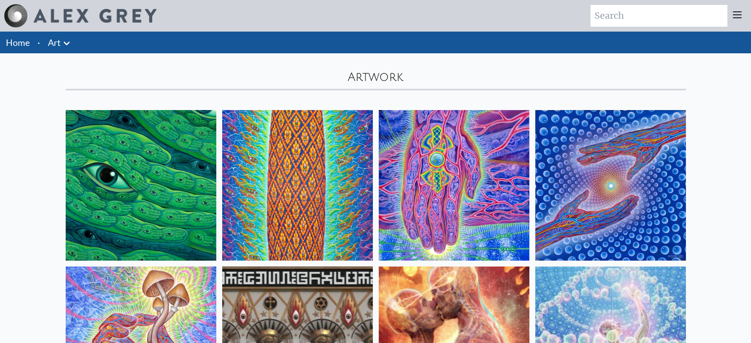
click at [81, 24] on div at bounding box center [80, 16] width 153 height 24
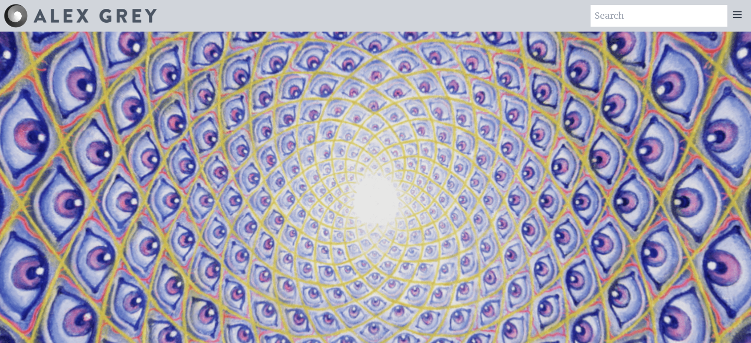
click at [743, 14] on div at bounding box center [738, 16] width 20 height 22
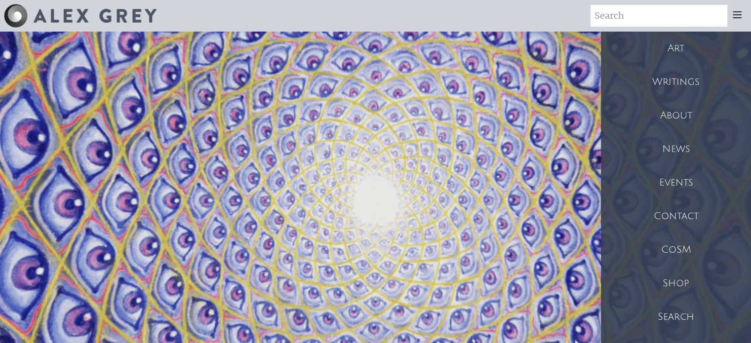
click at [681, 46] on div "Art" at bounding box center [676, 49] width 150 height 34
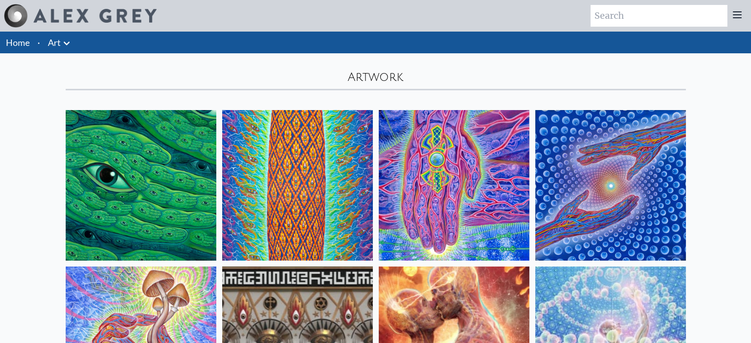
scroll to position [99, 0]
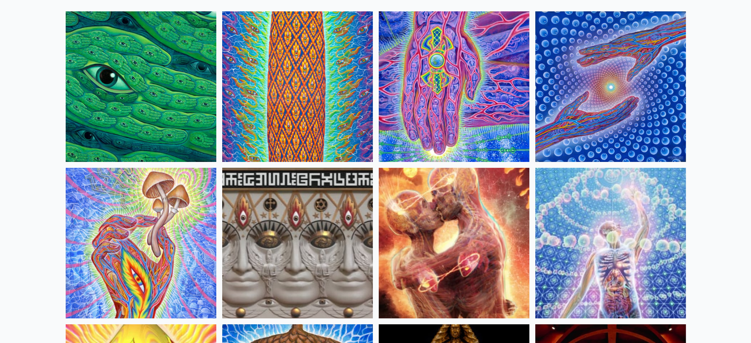
click at [89, 123] on img at bounding box center [141, 86] width 151 height 151
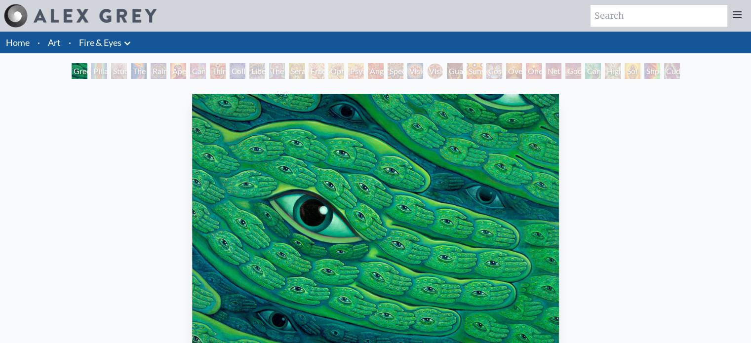
click at [443, 74] on div "Vision Crystal Tondo" at bounding box center [435, 71] width 16 height 16
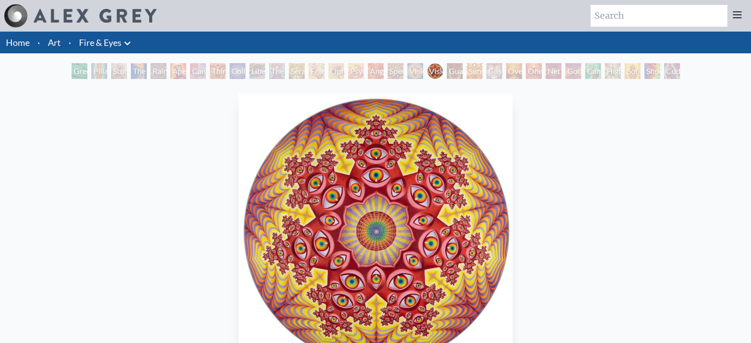
click at [554, 69] on div "Net of Being" at bounding box center [554, 71] width 16 height 16
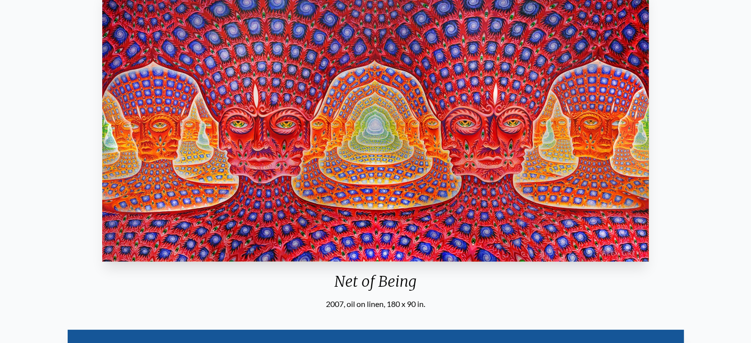
scroll to position [102, 0]
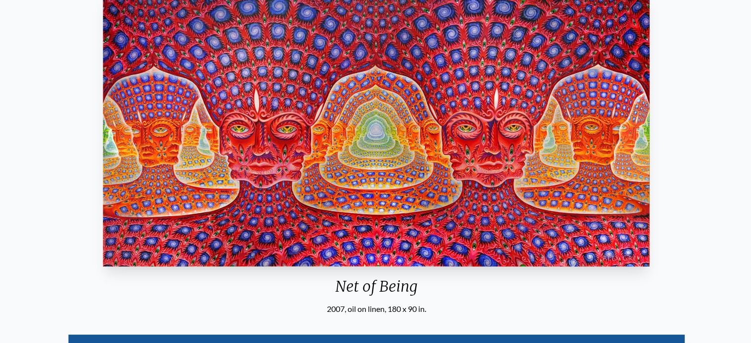
click at [590, 131] on img "25 / 31" at bounding box center [376, 129] width 546 height 275
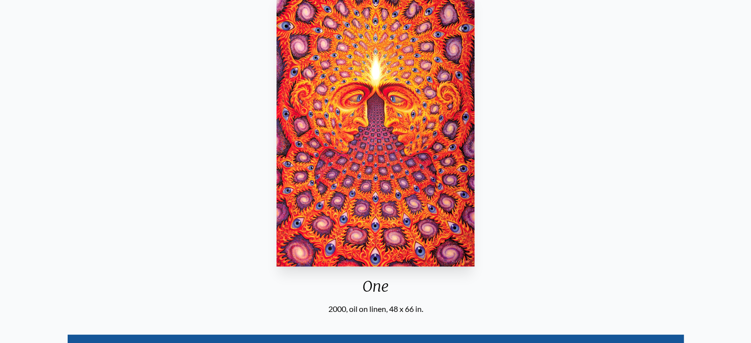
scroll to position [0, 0]
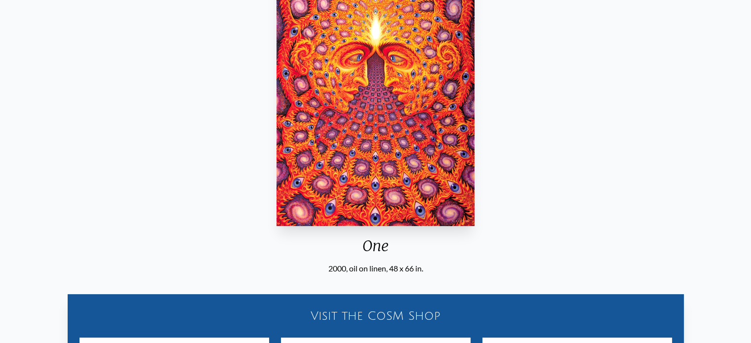
scroll to position [150, 0]
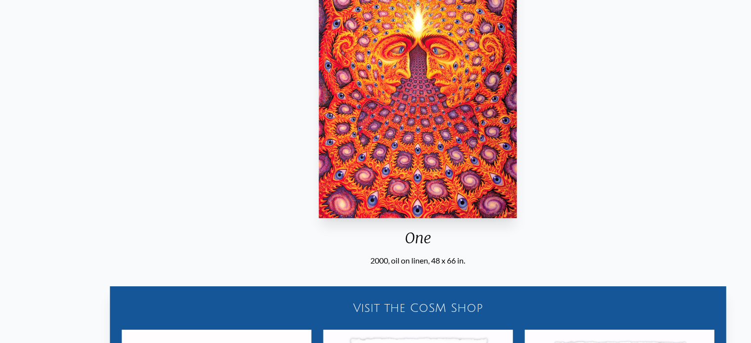
click at [393, 266] on div "One 2000, oil on linen, 48 x 66 in. Visit the CoSM Shop Every Moment - Bumper S…" at bounding box center [418, 249] width 736 height 619
